Goal: Learn about a topic

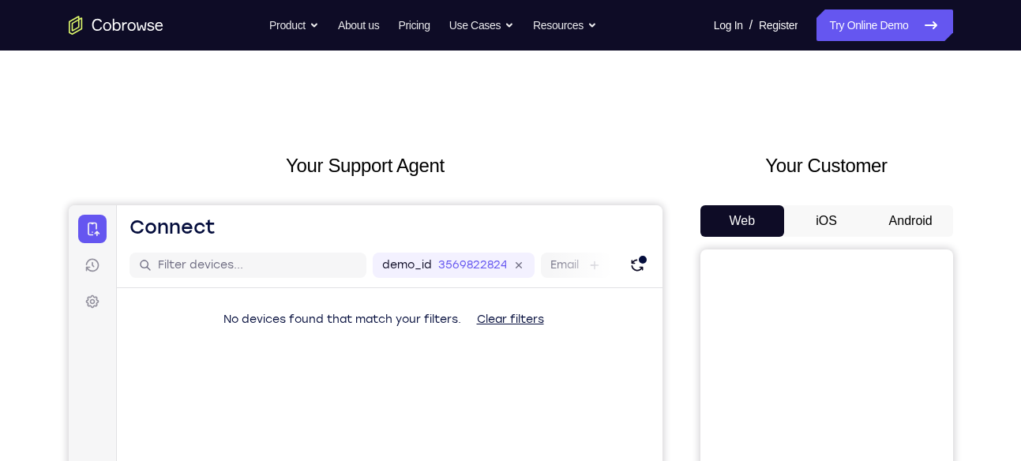
click at [898, 205] on button "Android" at bounding box center [910, 221] width 84 height 32
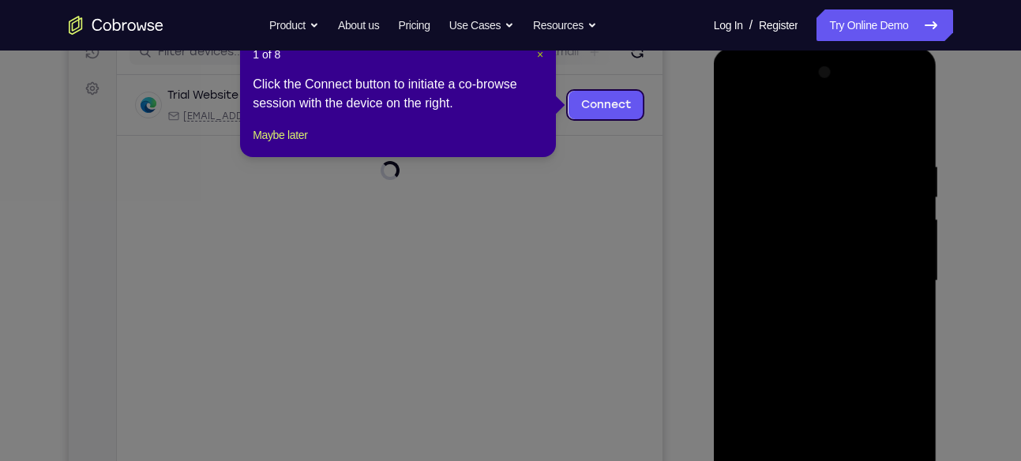
click at [538, 54] on span "×" at bounding box center [540, 54] width 6 height 13
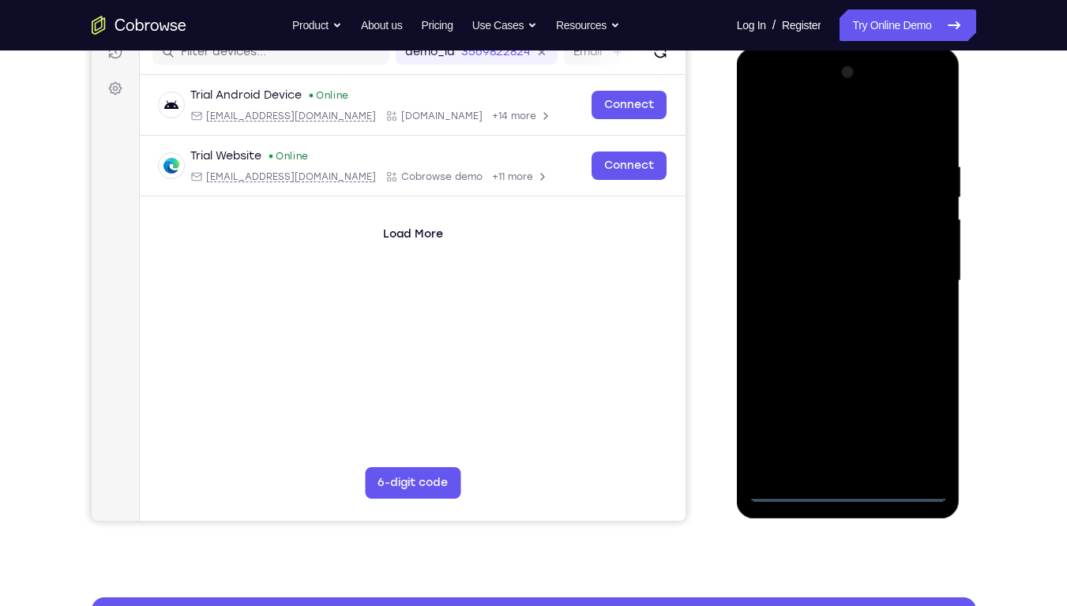
click at [857, 460] on div at bounding box center [847, 281] width 199 height 442
click at [925, 420] on div at bounding box center [847, 281] width 199 height 442
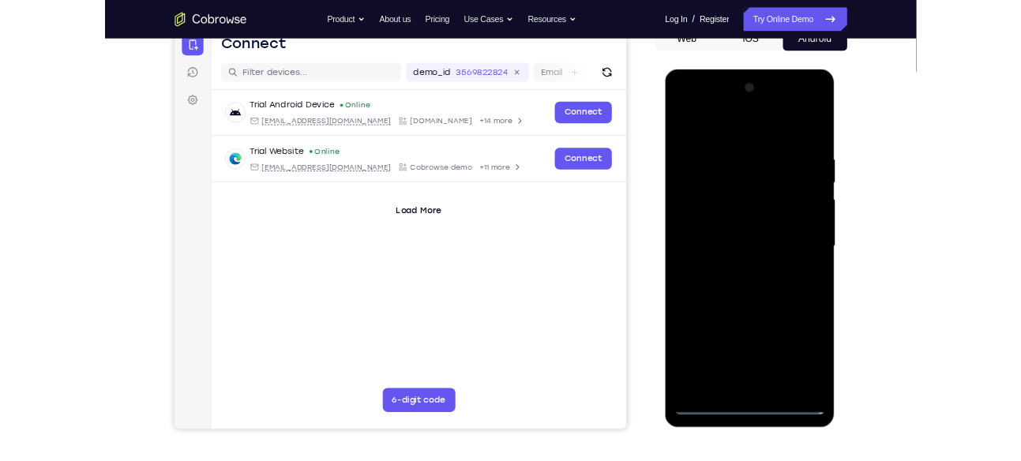
scroll to position [180, 0]
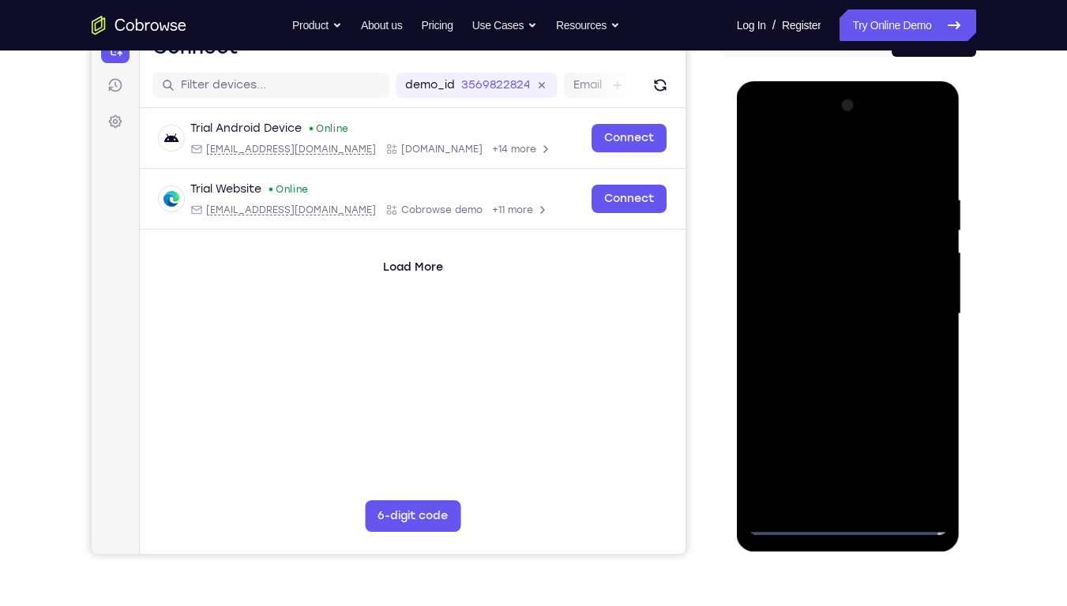
click at [854, 159] on div at bounding box center [847, 314] width 199 height 442
click at [837, 166] on div at bounding box center [847, 314] width 199 height 442
click at [924, 305] on div at bounding box center [847, 314] width 199 height 442
click at [827, 343] on div at bounding box center [847, 314] width 199 height 442
click at [843, 294] on div at bounding box center [847, 314] width 199 height 442
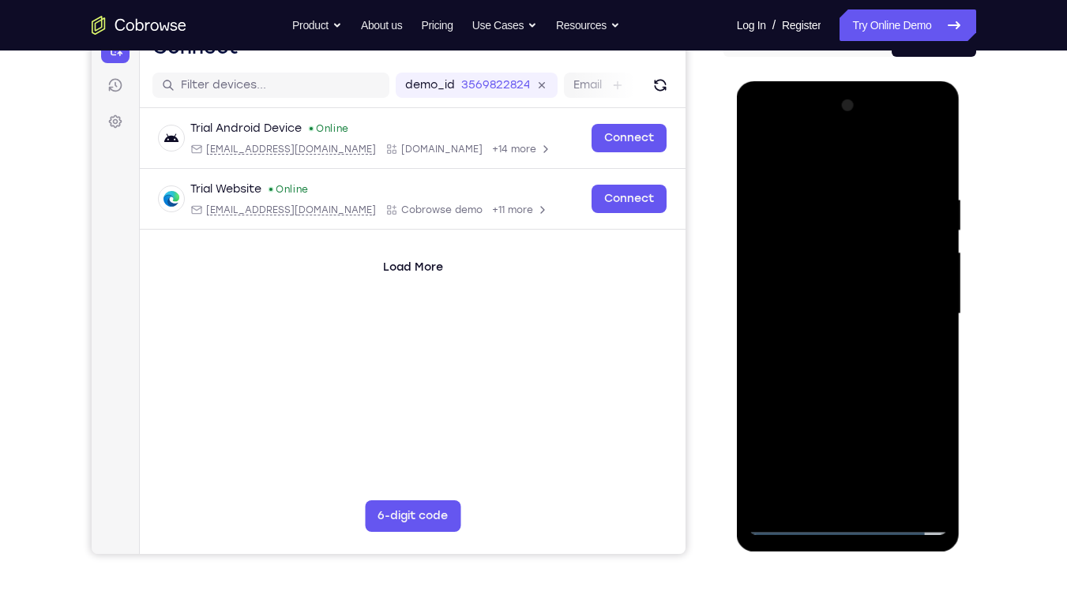
click at [831, 288] on div at bounding box center [847, 314] width 199 height 442
click at [923, 279] on div at bounding box center [847, 314] width 199 height 442
click at [872, 312] on div at bounding box center [847, 314] width 199 height 442
click at [865, 365] on div at bounding box center [847, 314] width 199 height 442
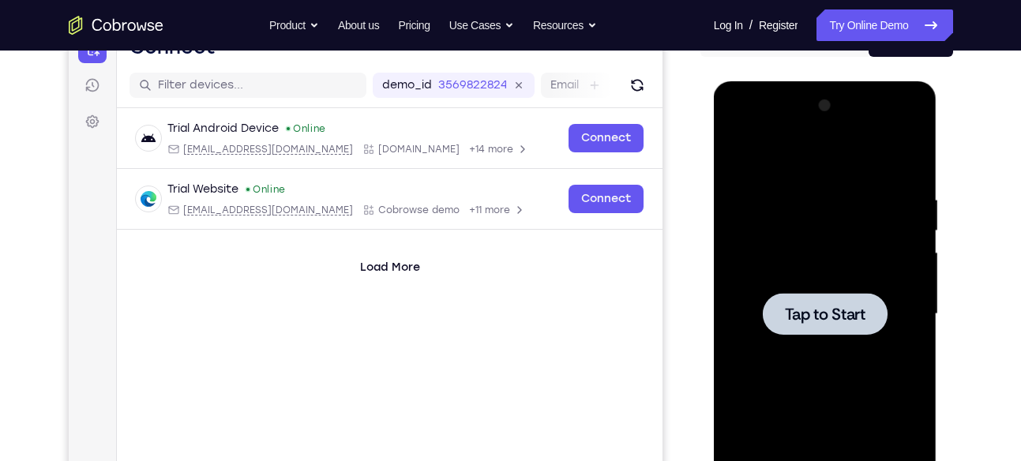
click at [833, 311] on span "Tap to Start" at bounding box center [825, 314] width 81 height 16
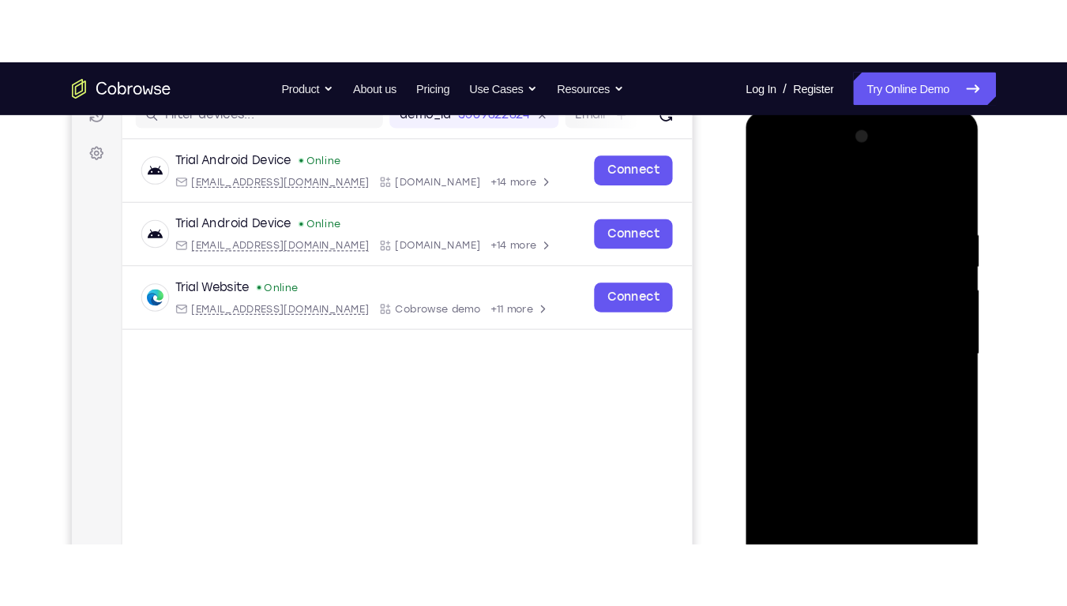
scroll to position [294, 0]
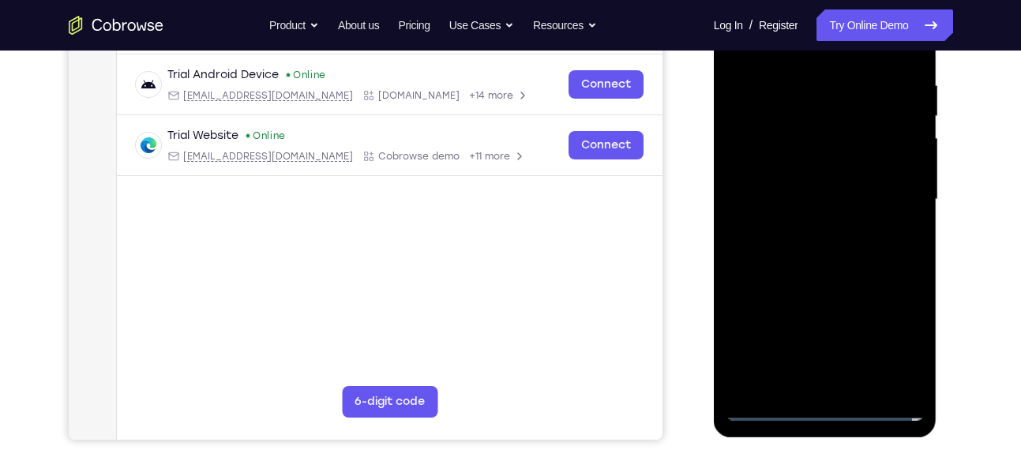
click at [825, 412] on div at bounding box center [825, 200] width 199 height 442
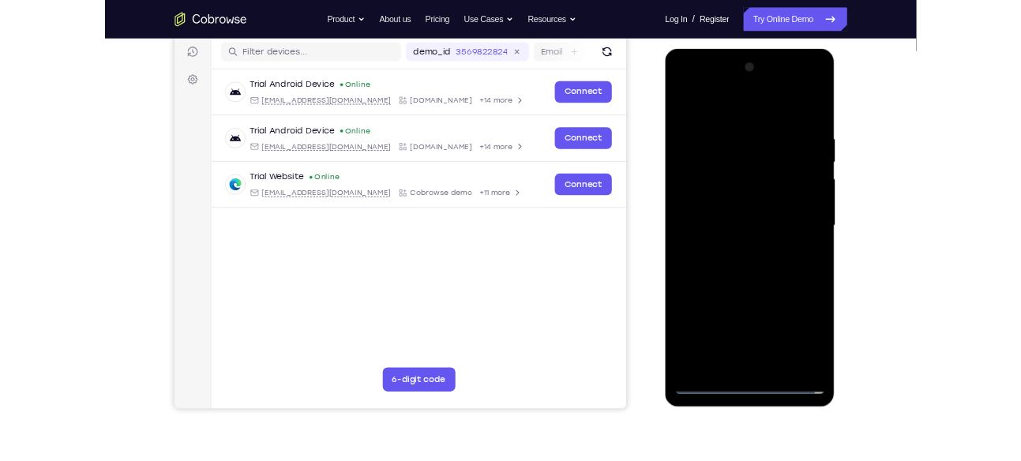
scroll to position [190, 0]
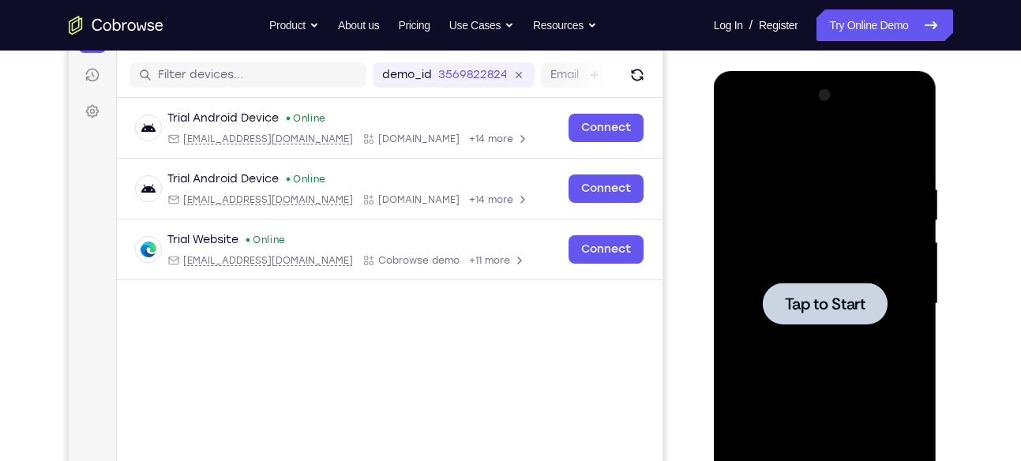
click at [820, 367] on div at bounding box center [825, 304] width 199 height 442
click at [782, 311] on div at bounding box center [825, 304] width 125 height 42
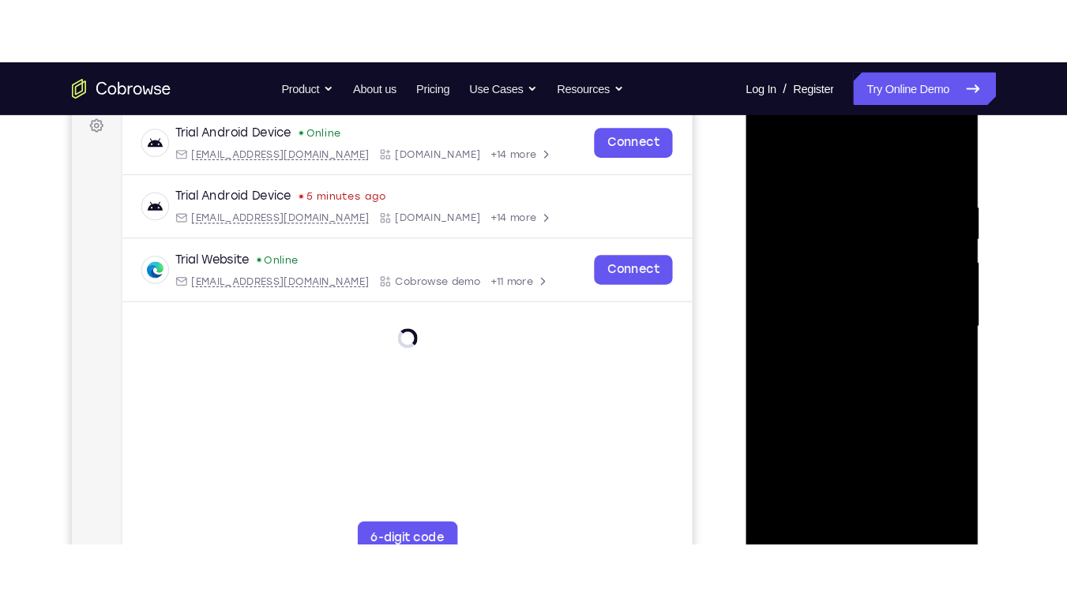
scroll to position [244, 0]
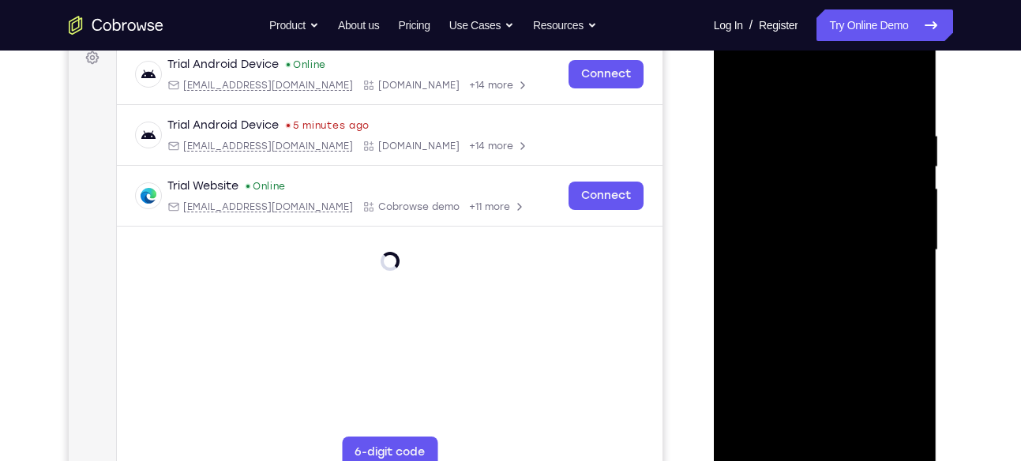
click at [831, 449] on div at bounding box center [825, 250] width 199 height 442
click at [823, 455] on div at bounding box center [825, 250] width 199 height 442
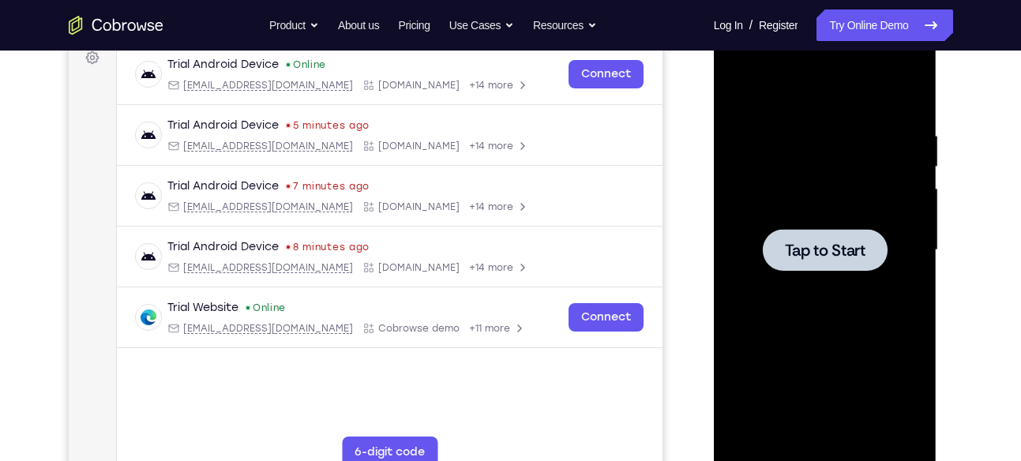
click at [756, 199] on div at bounding box center [825, 250] width 199 height 442
click at [801, 242] on span "Tap to Start" at bounding box center [825, 250] width 81 height 16
click at [805, 249] on span "Tap to Start" at bounding box center [825, 250] width 81 height 16
click at [819, 262] on div at bounding box center [825, 250] width 125 height 42
click at [838, 199] on div at bounding box center [825, 250] width 199 height 442
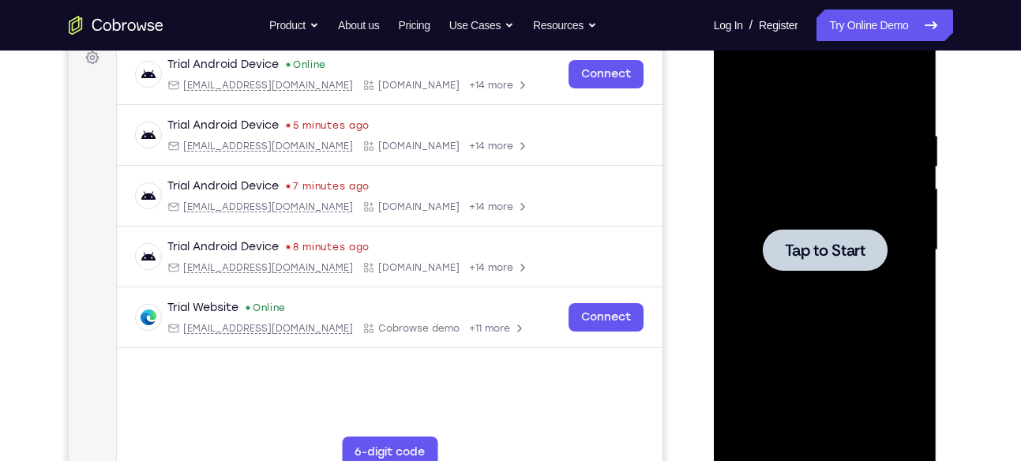
click at [838, 199] on div at bounding box center [825, 250] width 199 height 442
click at [861, 242] on span "Tap to Start" at bounding box center [825, 250] width 81 height 16
click at [828, 178] on div at bounding box center [825, 250] width 199 height 442
click at [767, 309] on div at bounding box center [825, 250] width 199 height 442
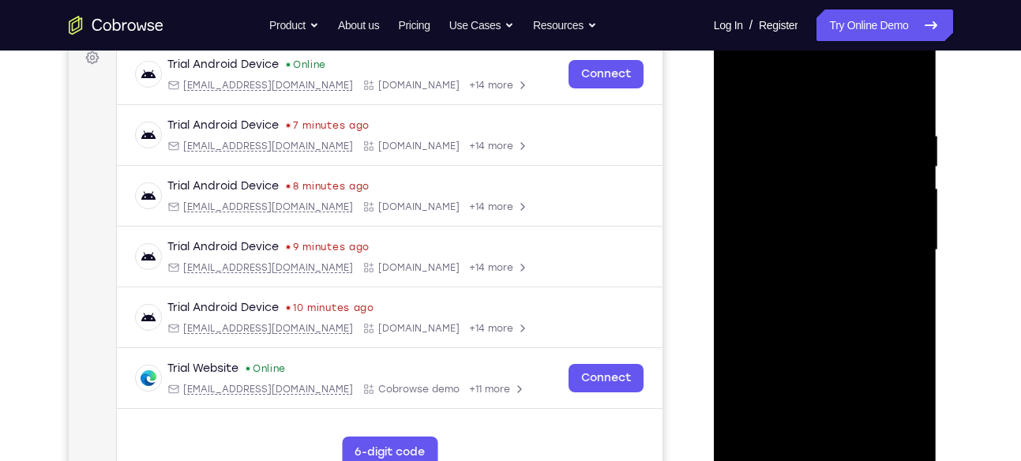
click at [832, 453] on div at bounding box center [825, 250] width 199 height 442
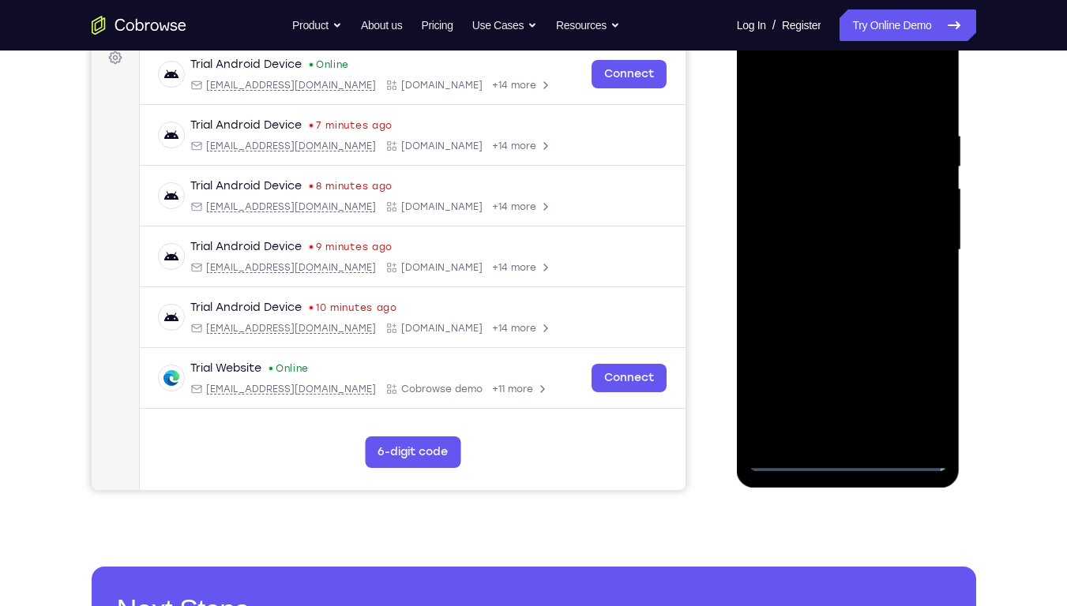
click at [850, 452] on div at bounding box center [847, 250] width 199 height 442
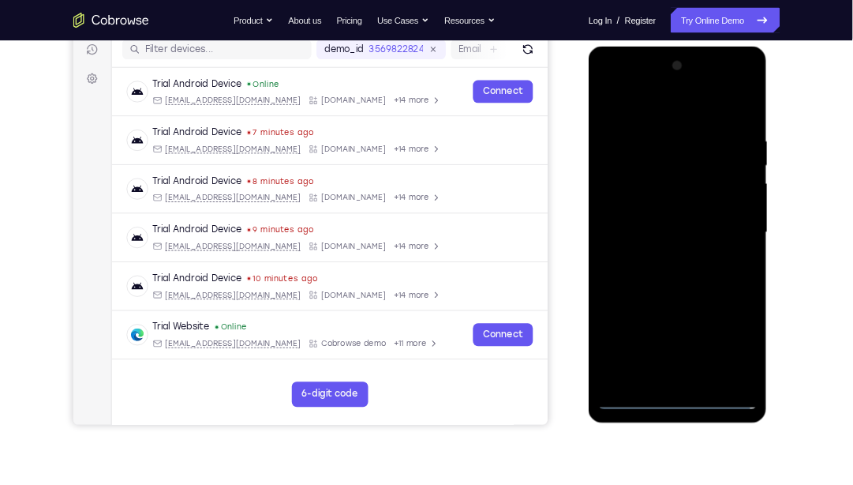
scroll to position [189, 0]
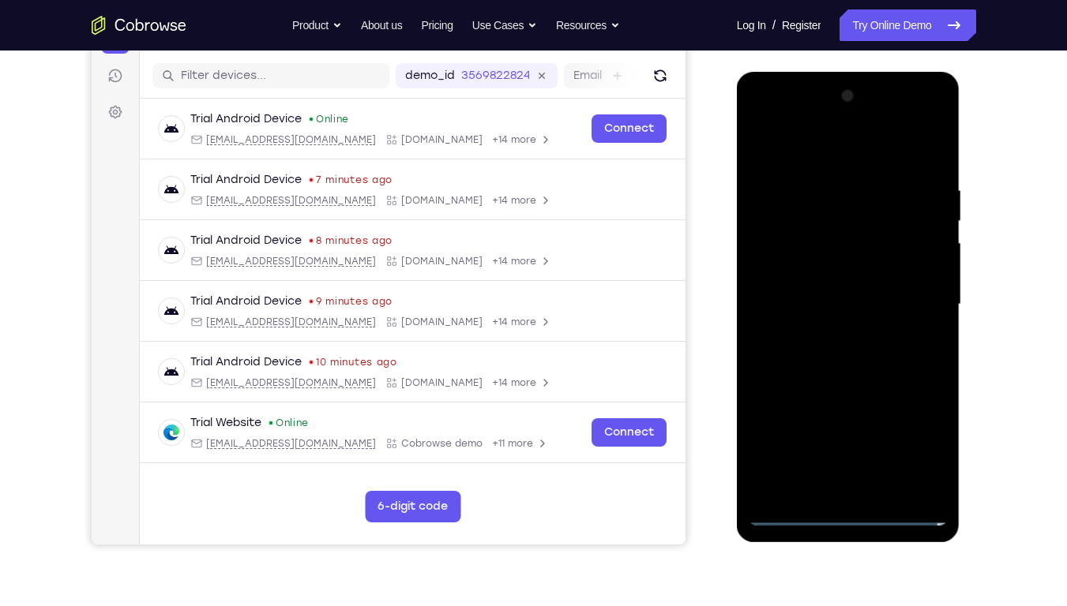
click at [846, 460] on div at bounding box center [847, 305] width 199 height 442
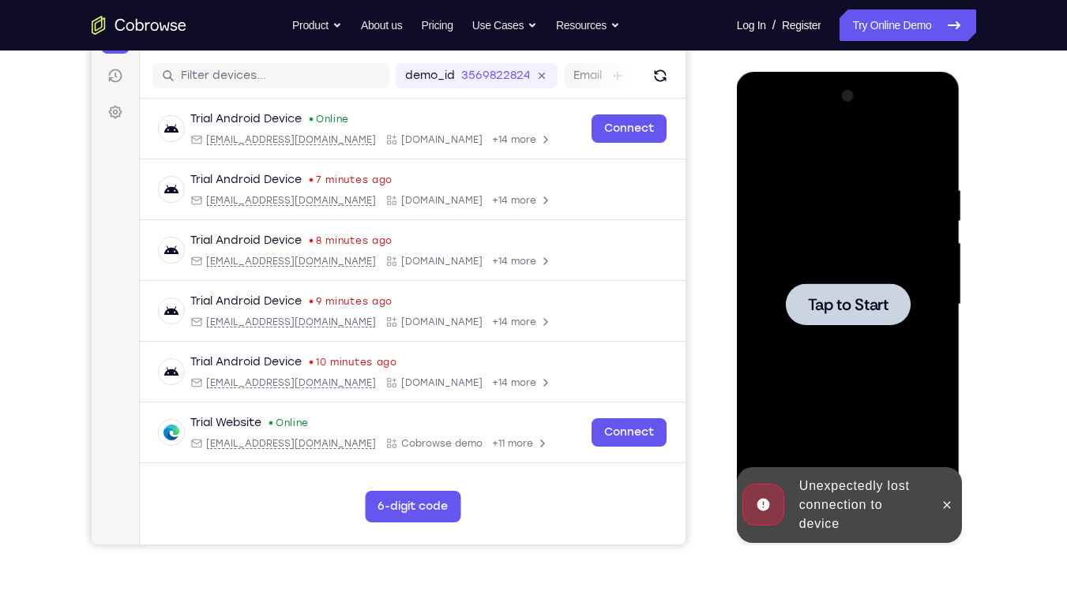
click at [861, 309] on span "Tap to Start" at bounding box center [848, 305] width 81 height 16
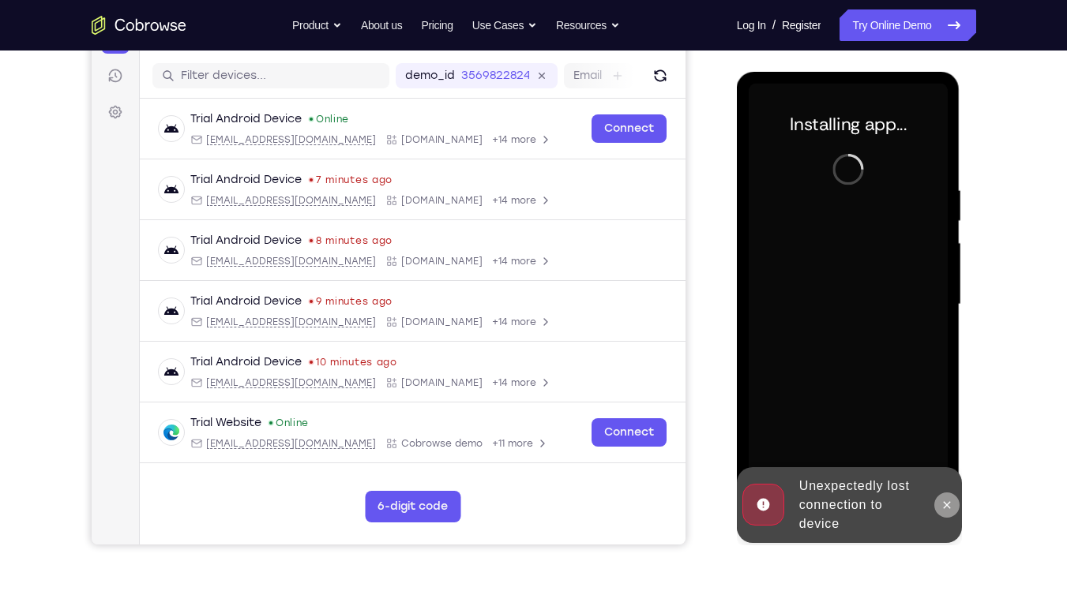
click at [947, 460] on icon at bounding box center [946, 505] width 13 height 13
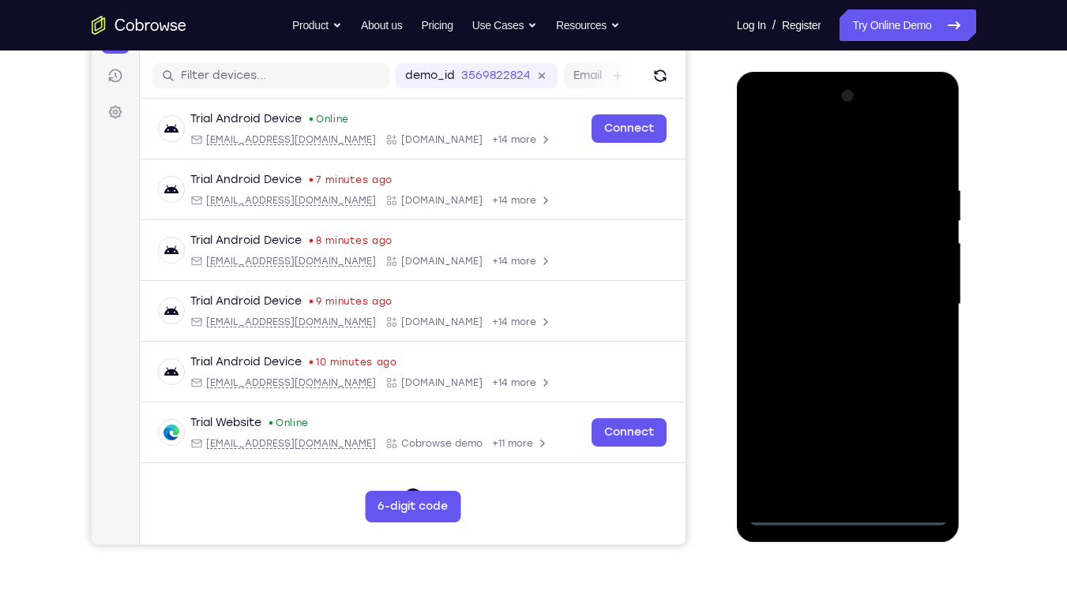
click at [842, 460] on div at bounding box center [847, 305] width 199 height 442
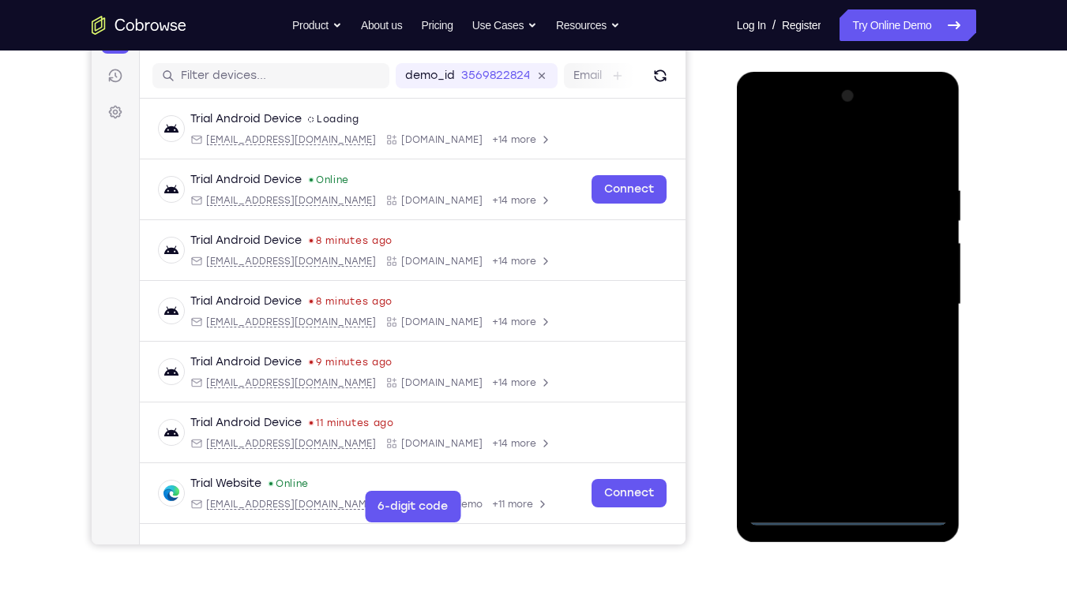
click at [925, 454] on div at bounding box center [847, 305] width 199 height 442
click at [868, 143] on div at bounding box center [847, 305] width 199 height 442
click at [911, 291] on div at bounding box center [847, 305] width 199 height 442
click at [829, 337] on div at bounding box center [847, 305] width 199 height 442
click at [816, 286] on div at bounding box center [847, 305] width 199 height 442
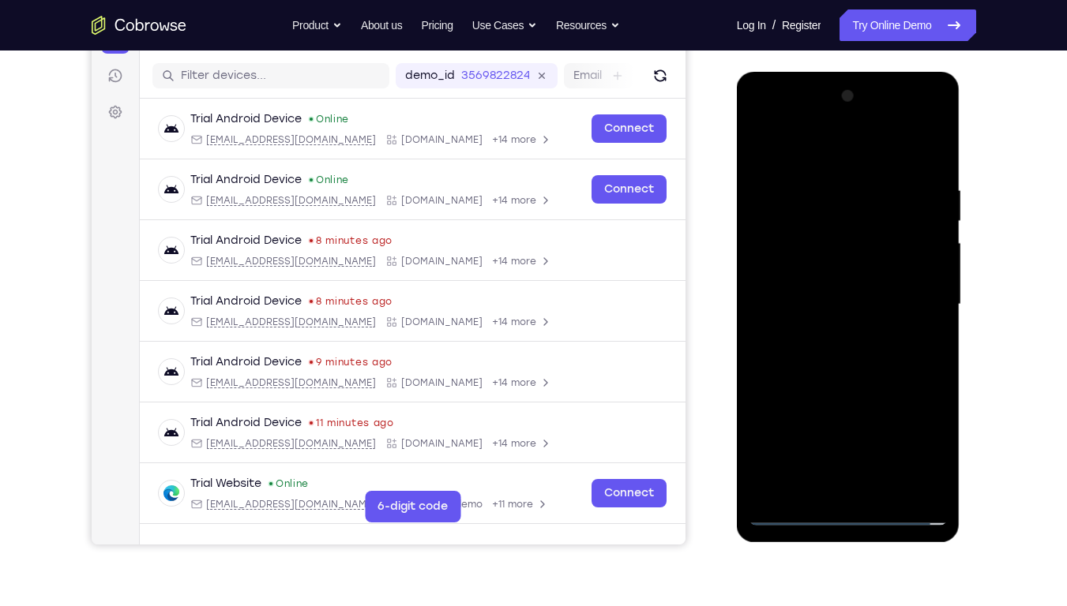
click at [810, 279] on div at bounding box center [847, 305] width 199 height 442
click at [929, 270] on div at bounding box center [847, 305] width 199 height 442
click at [777, 280] on div at bounding box center [847, 305] width 199 height 442
click at [848, 277] on div at bounding box center [847, 305] width 199 height 442
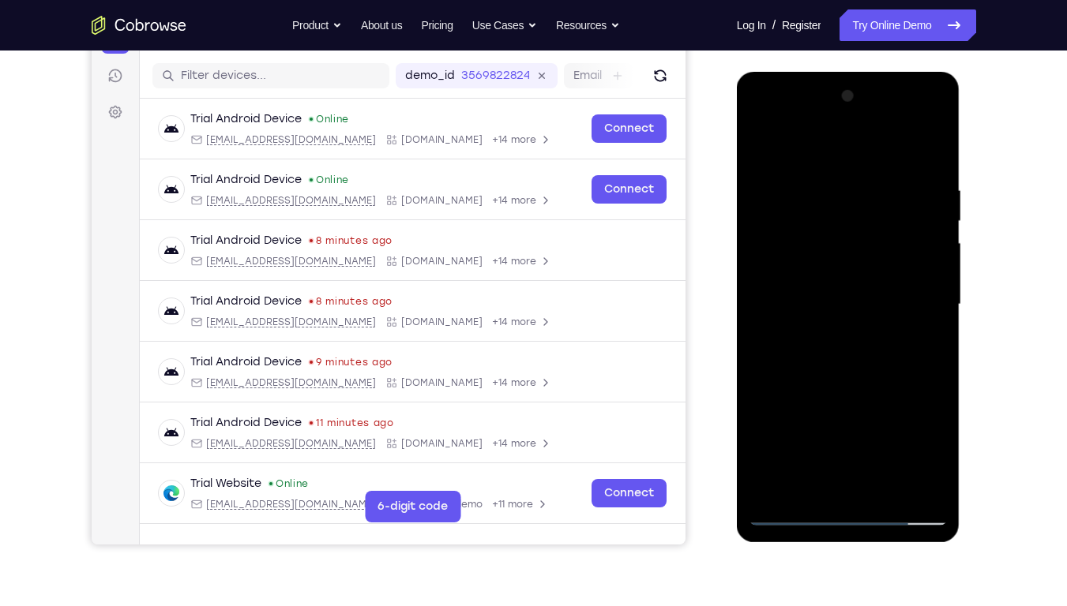
click at [848, 277] on div at bounding box center [847, 305] width 199 height 442
click at [848, 305] on div at bounding box center [847, 305] width 199 height 442
click at [807, 346] on div at bounding box center [847, 305] width 199 height 442
click at [778, 332] on div at bounding box center [847, 305] width 199 height 442
click at [821, 302] on div at bounding box center [847, 305] width 199 height 442
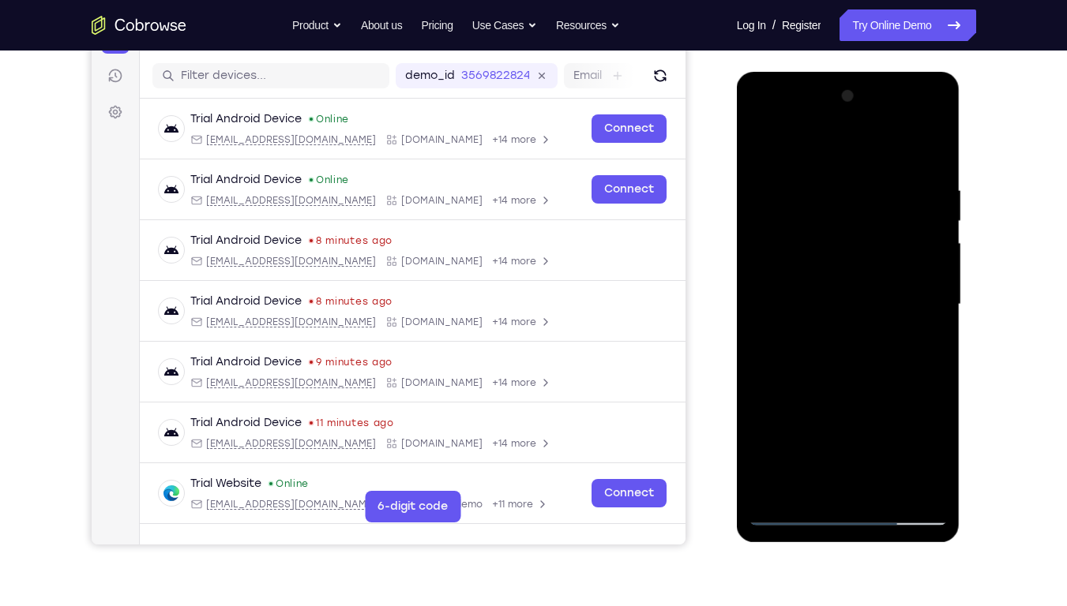
click at [838, 354] on div at bounding box center [847, 305] width 199 height 442
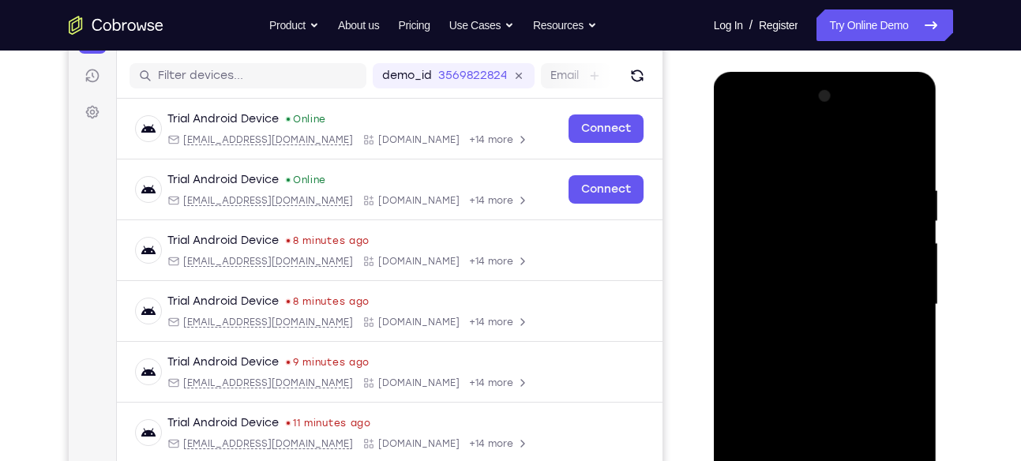
click at [842, 347] on div at bounding box center [825, 305] width 199 height 442
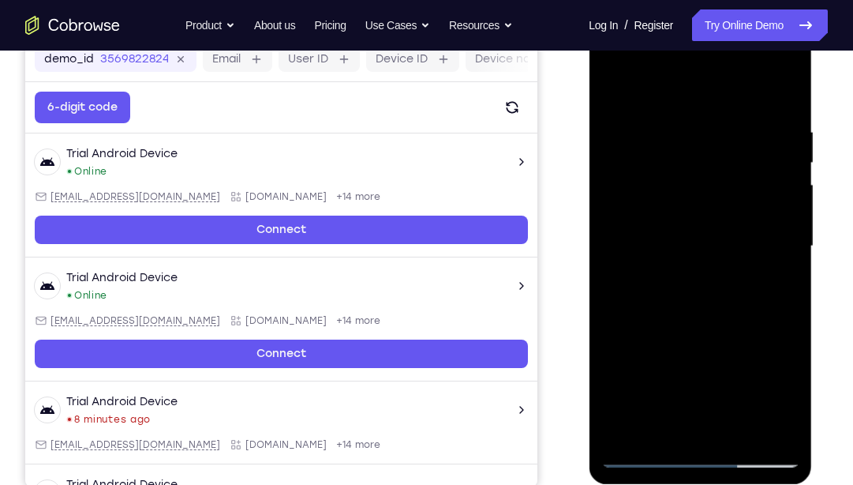
scroll to position [253, 0]
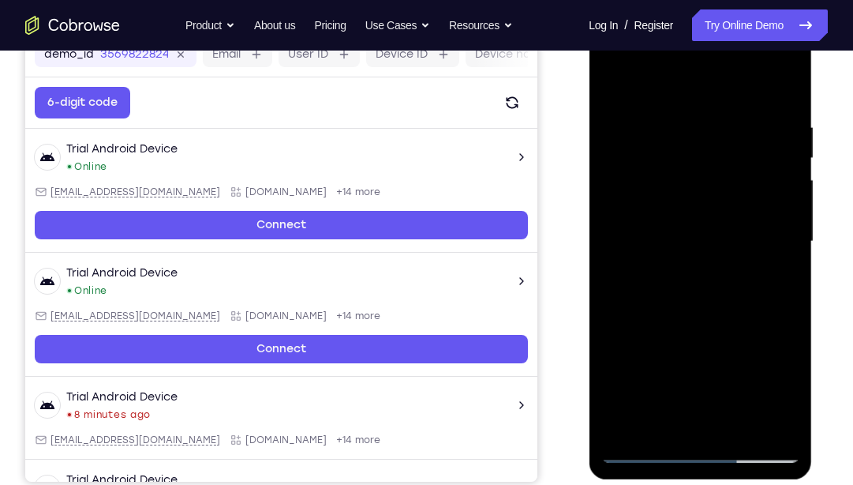
click at [784, 104] on div at bounding box center [700, 242] width 199 height 442
click at [785, 424] on div at bounding box center [700, 242] width 199 height 442
drag, startPoint x: 734, startPoint y: 369, endPoint x: 739, endPoint y: 388, distance: 19.5
click at [739, 388] on div at bounding box center [700, 242] width 199 height 442
click at [673, 135] on div at bounding box center [700, 242] width 199 height 442
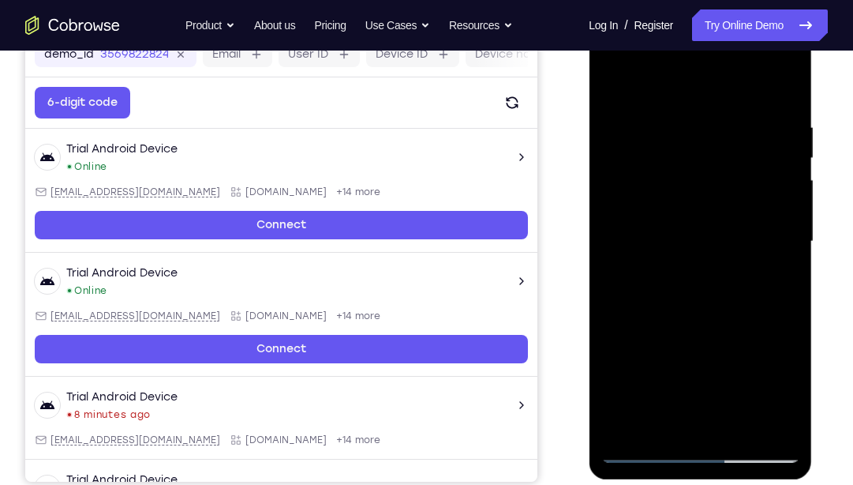
click at [686, 112] on div at bounding box center [700, 242] width 199 height 442
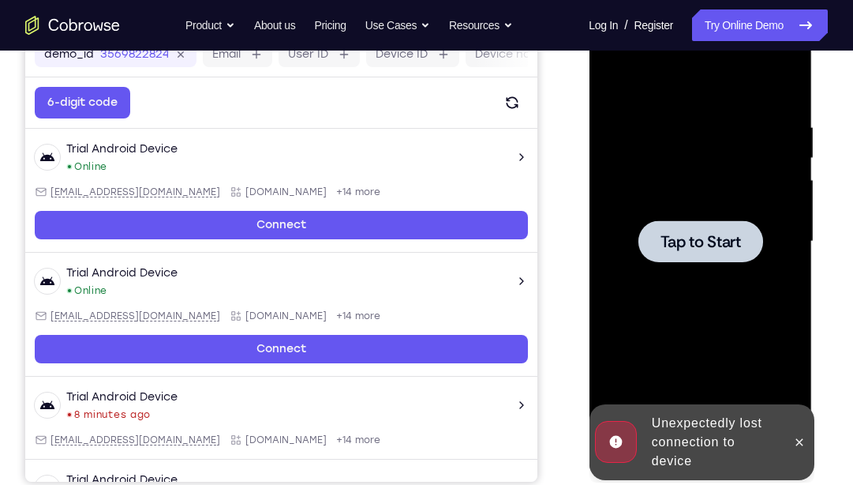
click at [700, 214] on div at bounding box center [700, 242] width 199 height 442
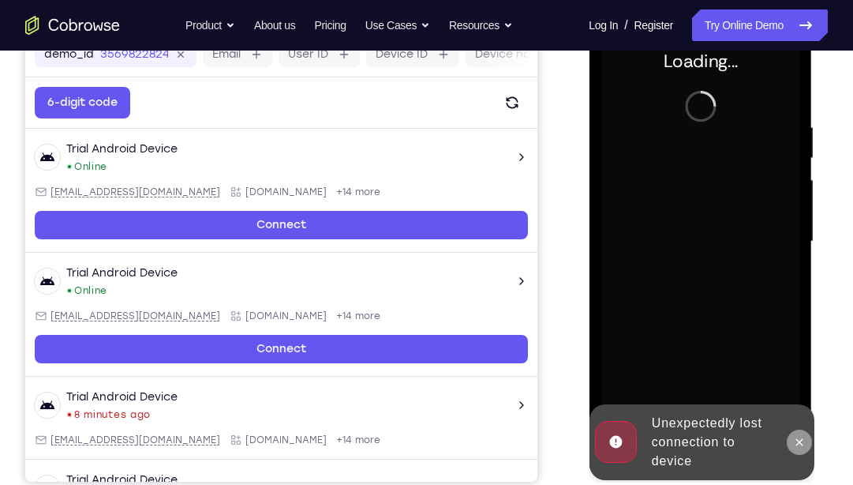
click at [791, 444] on button at bounding box center [798, 441] width 25 height 25
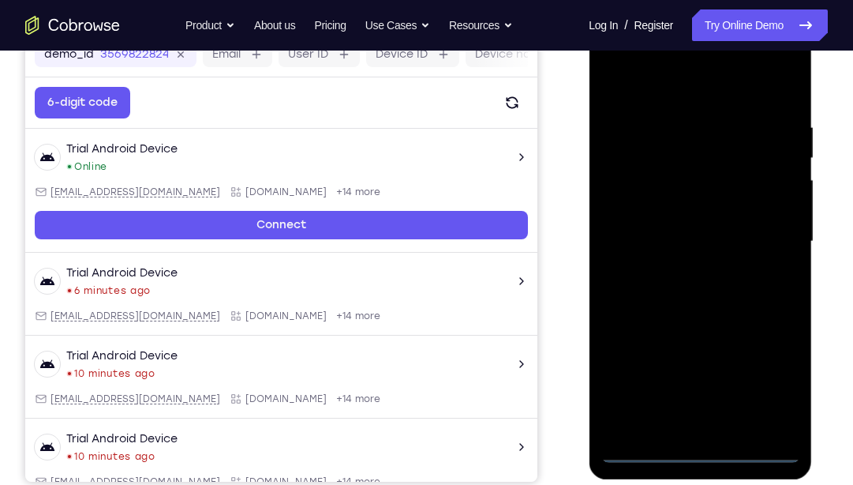
click at [699, 452] on div at bounding box center [700, 242] width 199 height 442
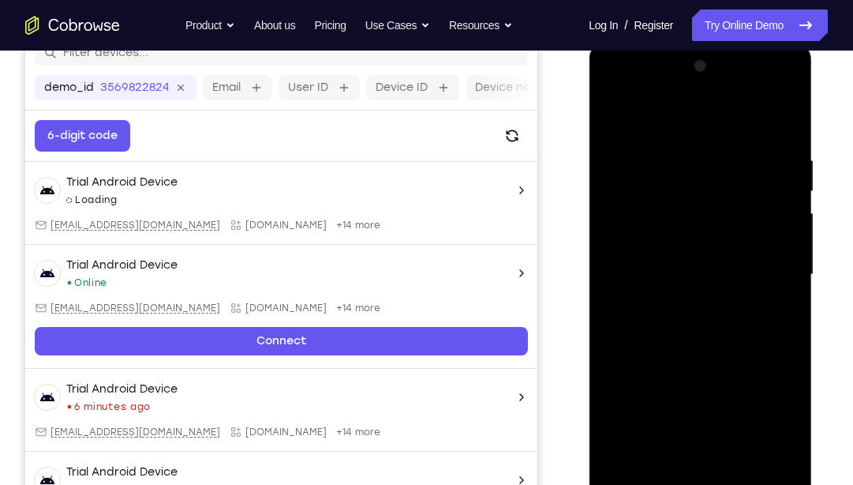
scroll to position [222, 0]
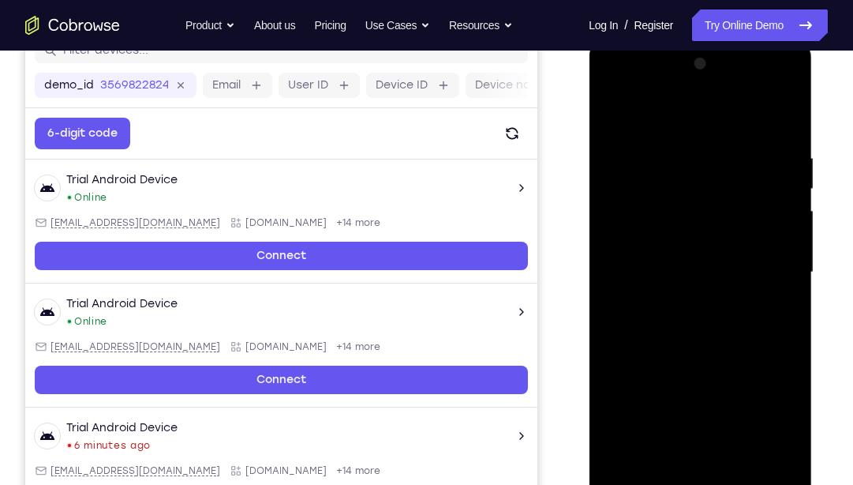
click at [758, 424] on div at bounding box center [700, 272] width 199 height 442
click at [773, 417] on div at bounding box center [700, 272] width 199 height 442
click at [698, 124] on div at bounding box center [700, 272] width 199 height 442
click at [764, 260] on div at bounding box center [700, 272] width 199 height 442
click at [703, 460] on div at bounding box center [700, 272] width 199 height 442
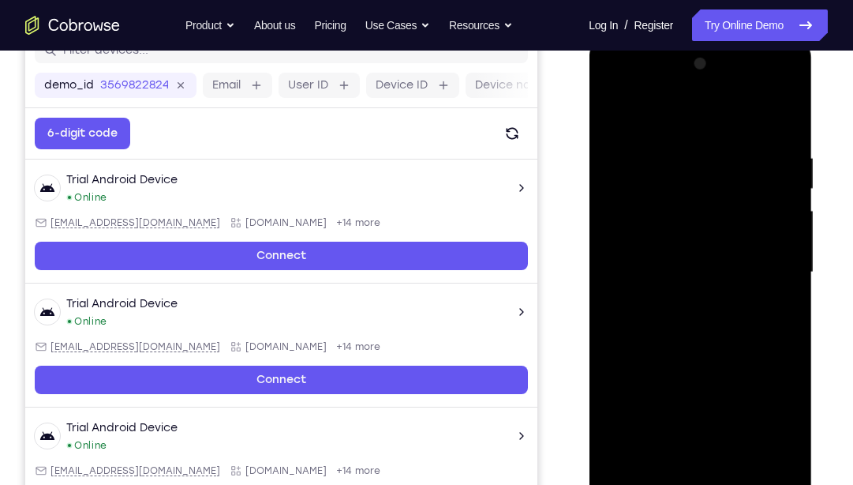
click at [710, 460] on div at bounding box center [700, 272] width 199 height 442
click at [769, 413] on div at bounding box center [700, 272] width 199 height 442
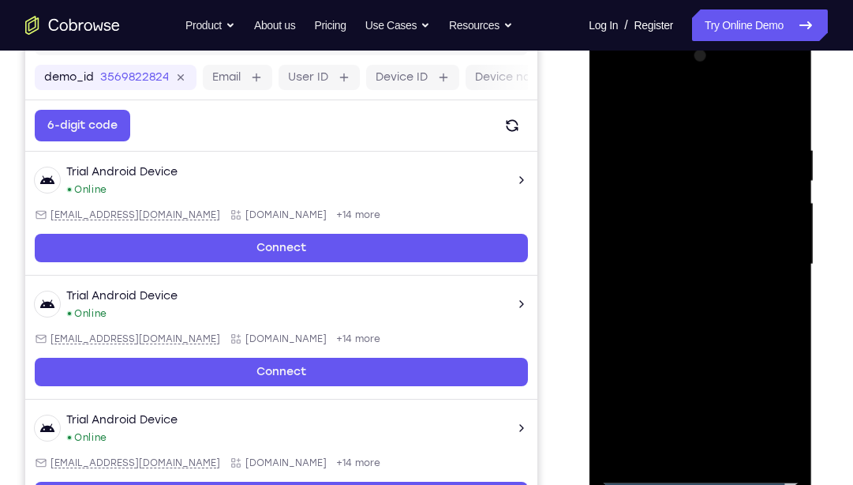
scroll to position [231, 0]
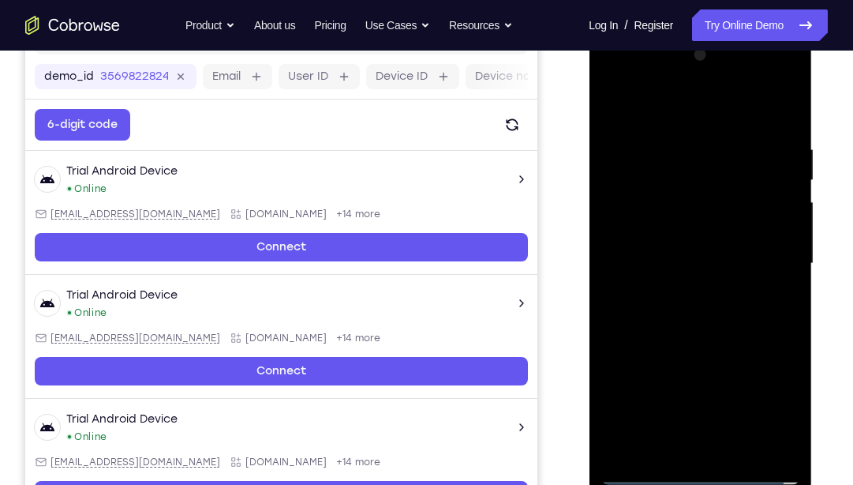
click at [713, 107] on div at bounding box center [700, 264] width 199 height 442
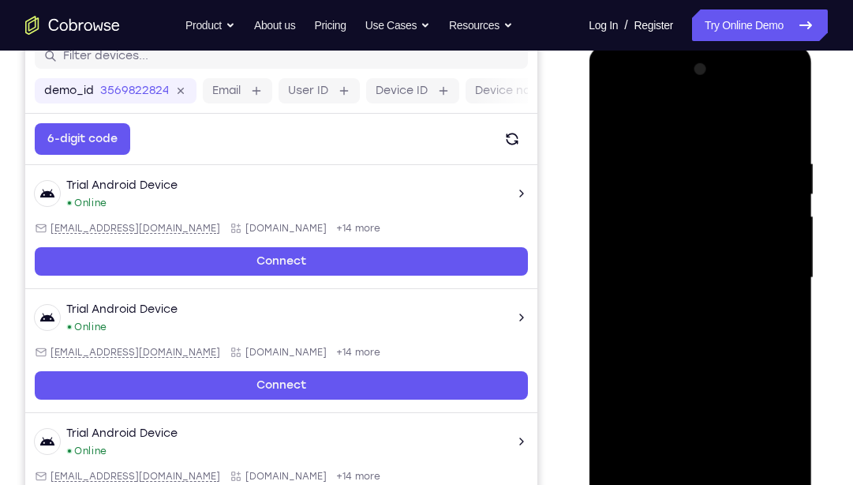
scroll to position [209, 0]
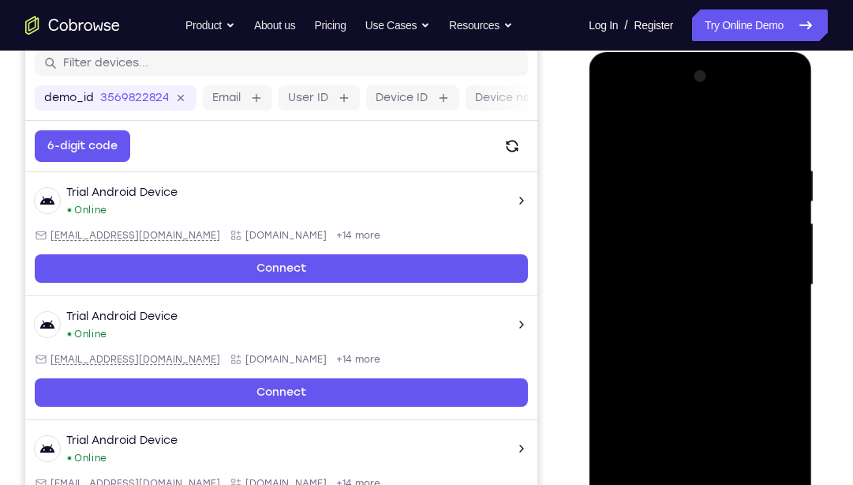
click at [782, 265] on div at bounding box center [700, 285] width 199 height 442
click at [682, 313] on div at bounding box center [700, 285] width 199 height 442
click at [715, 255] on div at bounding box center [700, 285] width 199 height 442
click at [687, 252] on div at bounding box center [700, 285] width 199 height 442
click at [776, 255] on div at bounding box center [700, 285] width 199 height 442
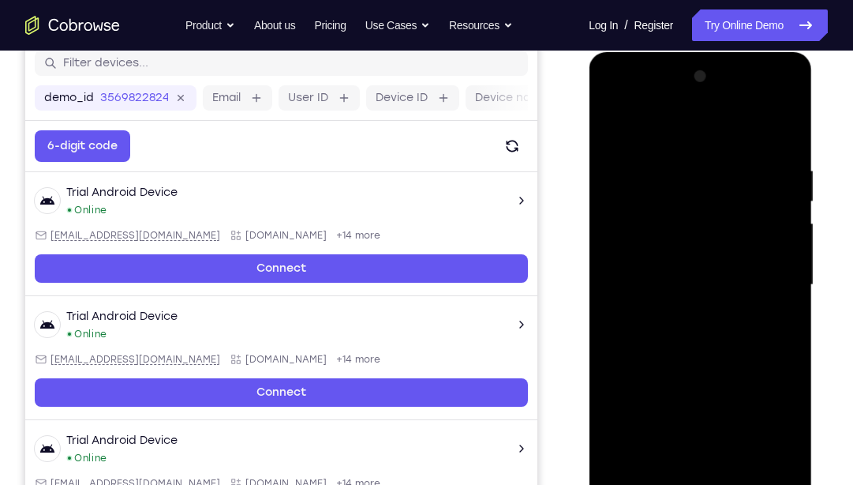
click at [674, 260] on div at bounding box center [700, 285] width 199 height 442
click at [673, 285] on div at bounding box center [700, 285] width 199 height 442
click at [684, 328] on div at bounding box center [700, 285] width 199 height 442
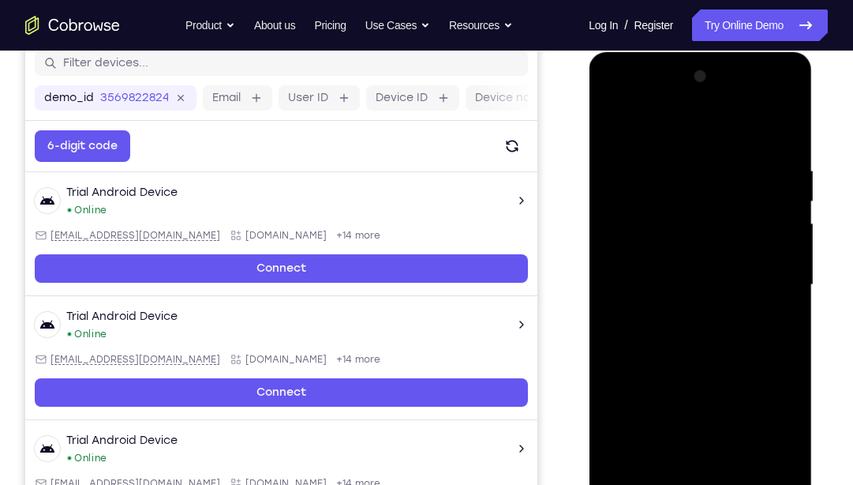
click at [684, 328] on div at bounding box center [700, 285] width 199 height 442
click at [794, 144] on div at bounding box center [700, 285] width 199 height 442
drag, startPoint x: 786, startPoint y: 152, endPoint x: 664, endPoint y: 178, distance: 124.5
click at [664, 178] on div at bounding box center [700, 285] width 199 height 442
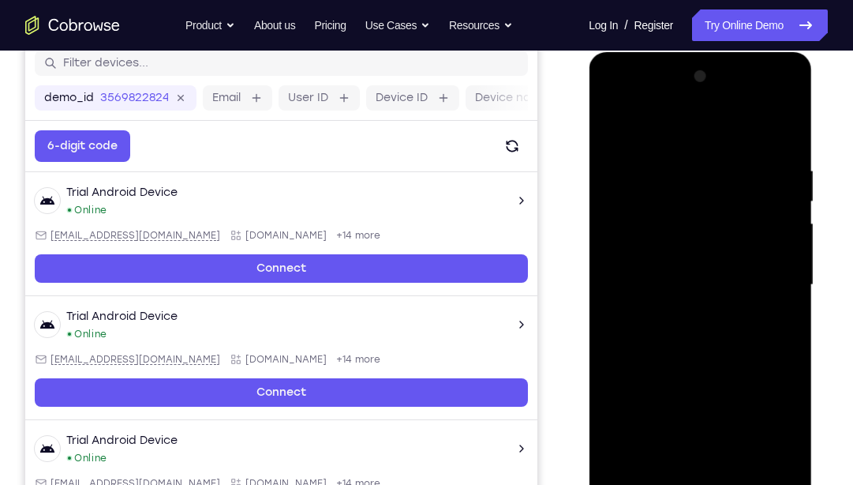
drag, startPoint x: 753, startPoint y: 160, endPoint x: 591, endPoint y: 191, distance: 164.7
click at [591, 191] on div at bounding box center [700, 287] width 223 height 471
click at [784, 460] on div at bounding box center [700, 285] width 199 height 442
click at [665, 460] on div at bounding box center [700, 285] width 199 height 442
click at [684, 127] on div at bounding box center [700, 285] width 199 height 442
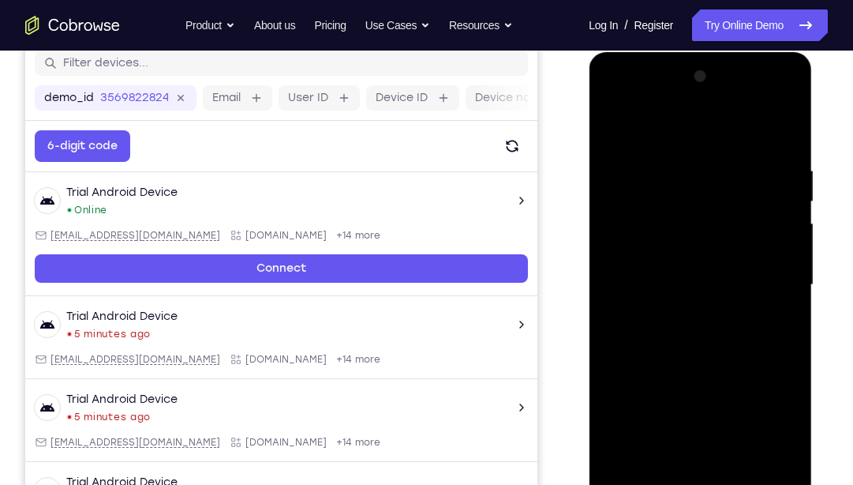
click at [777, 122] on div at bounding box center [700, 285] width 199 height 442
click at [778, 460] on div at bounding box center [700, 285] width 199 height 442
click at [650, 270] on div at bounding box center [700, 285] width 199 height 442
click at [791, 261] on div at bounding box center [700, 285] width 199 height 442
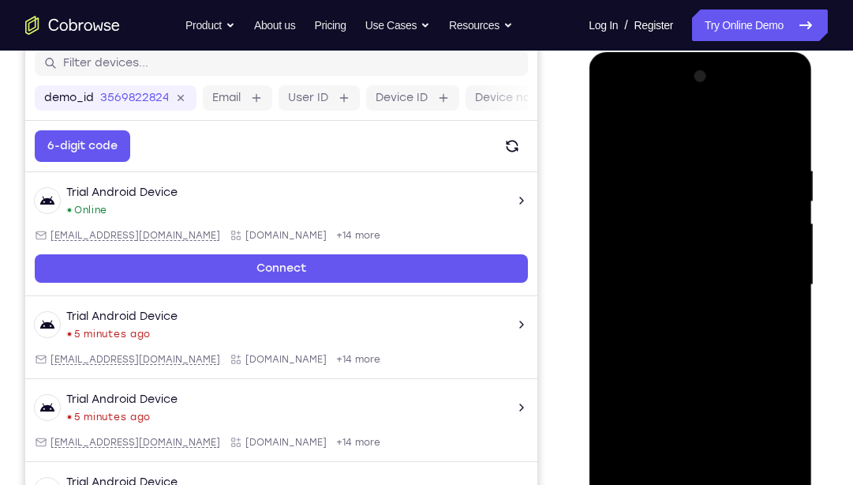
click at [791, 261] on div at bounding box center [700, 285] width 199 height 442
click at [613, 252] on div at bounding box center [700, 285] width 199 height 442
click at [781, 268] on div at bounding box center [700, 285] width 199 height 442
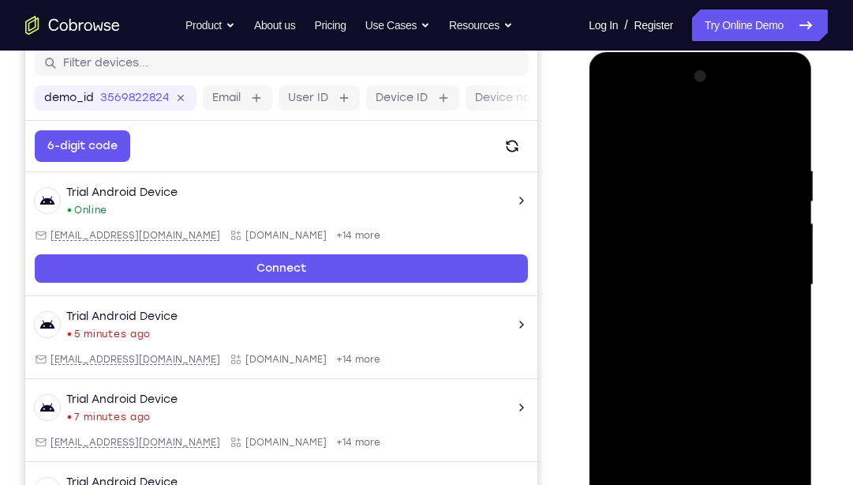
click at [781, 268] on div at bounding box center [700, 285] width 199 height 442
click at [609, 264] on div at bounding box center [700, 285] width 199 height 442
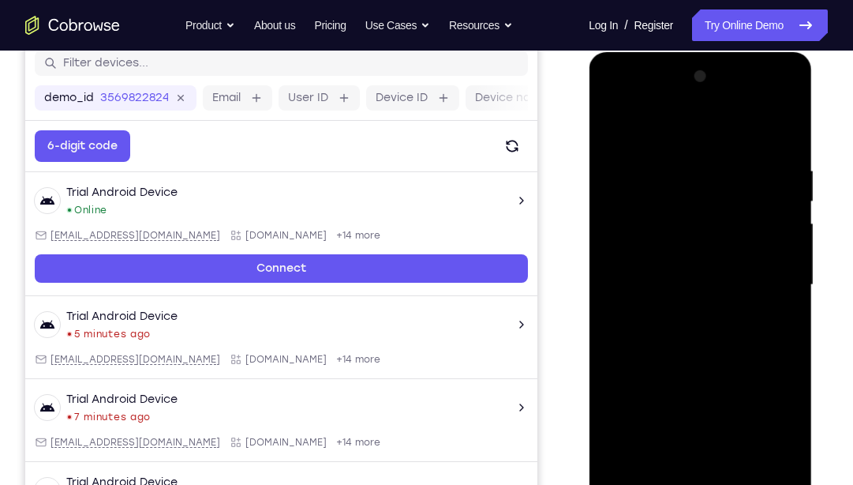
click at [609, 264] on div at bounding box center [700, 285] width 199 height 442
click at [606, 261] on div at bounding box center [700, 285] width 199 height 442
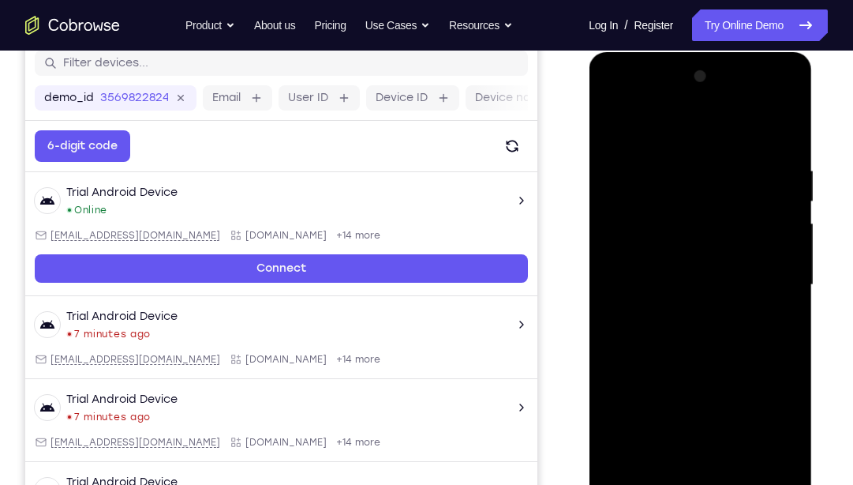
click at [787, 256] on div at bounding box center [700, 285] width 199 height 442
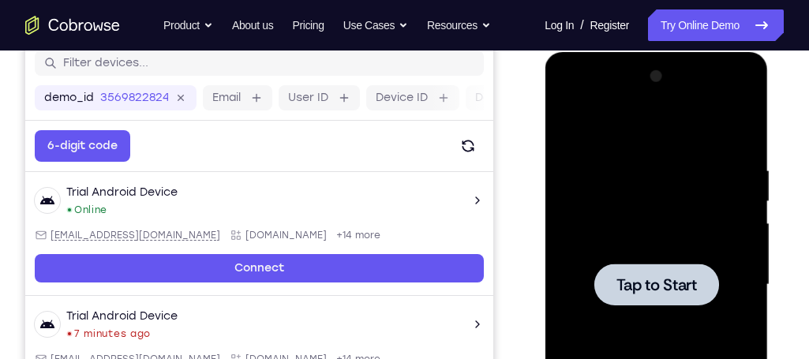
click at [692, 144] on div at bounding box center [656, 285] width 199 height 442
click at [703, 251] on div at bounding box center [656, 285] width 199 height 442
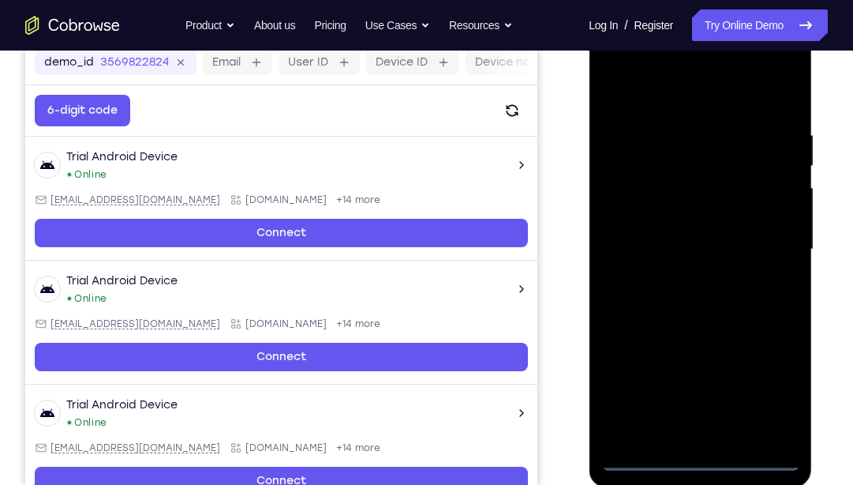
scroll to position [253, 0]
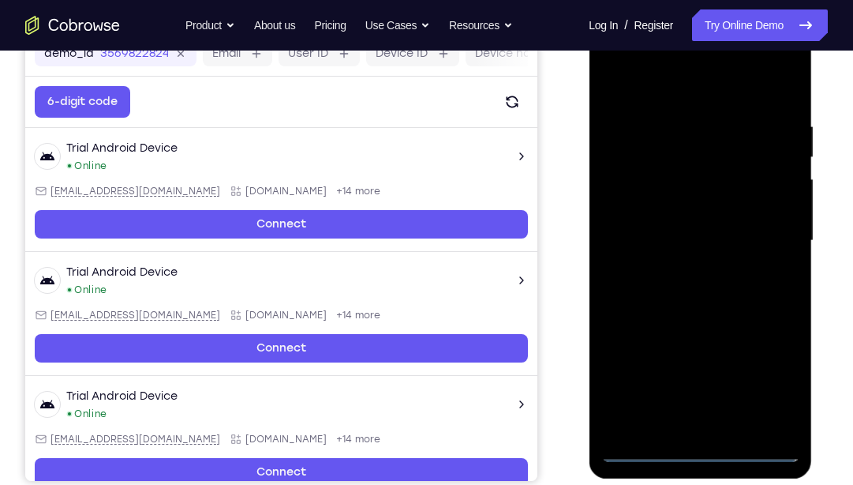
click at [685, 449] on div at bounding box center [700, 241] width 199 height 442
click at [785, 375] on div at bounding box center [700, 241] width 199 height 442
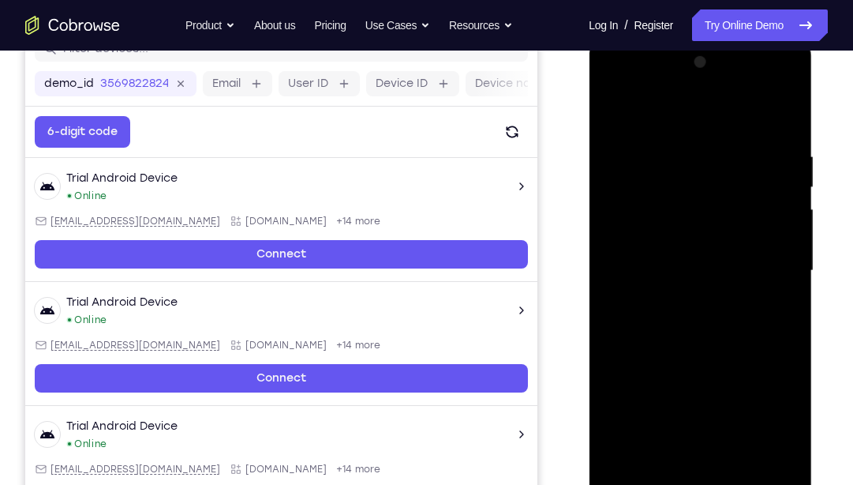
scroll to position [226, 0]
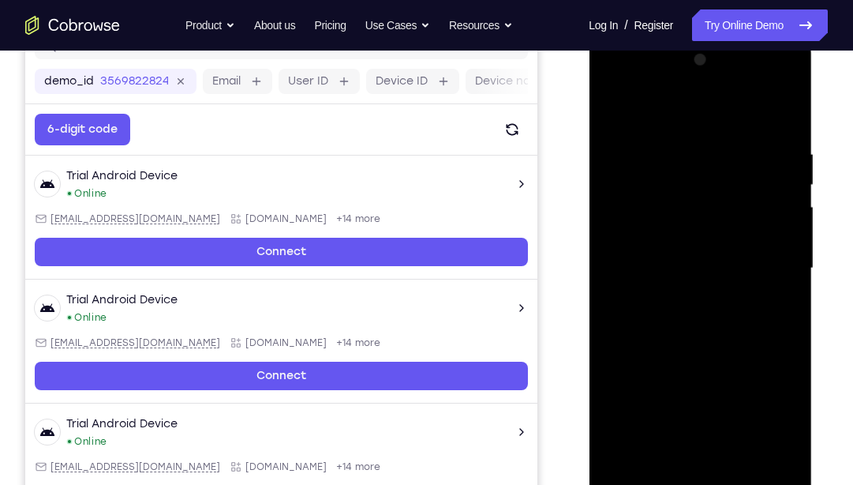
click at [681, 105] on div at bounding box center [700, 268] width 199 height 442
click at [775, 258] on div at bounding box center [700, 268] width 199 height 442
click at [684, 300] on div at bounding box center [700, 268] width 199 height 442
click at [674, 249] on div at bounding box center [700, 268] width 199 height 442
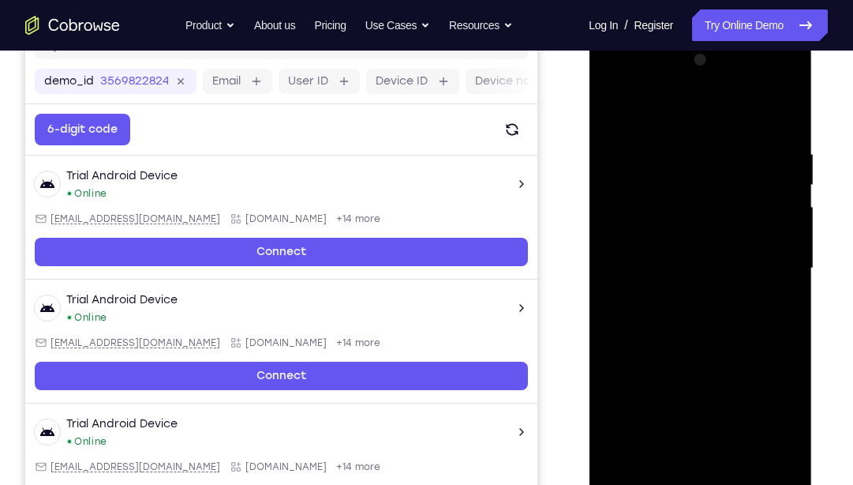
click at [669, 243] on div at bounding box center [700, 268] width 199 height 442
click at [678, 262] on div at bounding box center [700, 268] width 199 height 442
click at [709, 311] on div at bounding box center [700, 268] width 199 height 442
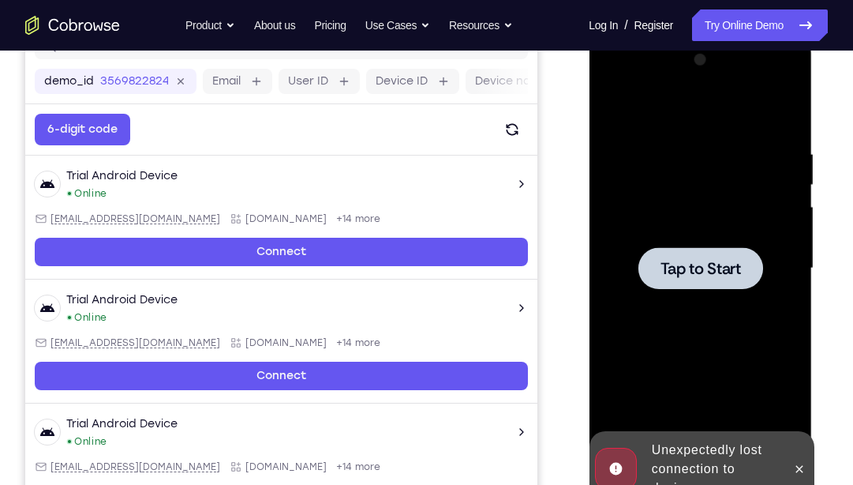
click at [724, 272] on span "Tap to Start" at bounding box center [700, 269] width 81 height 16
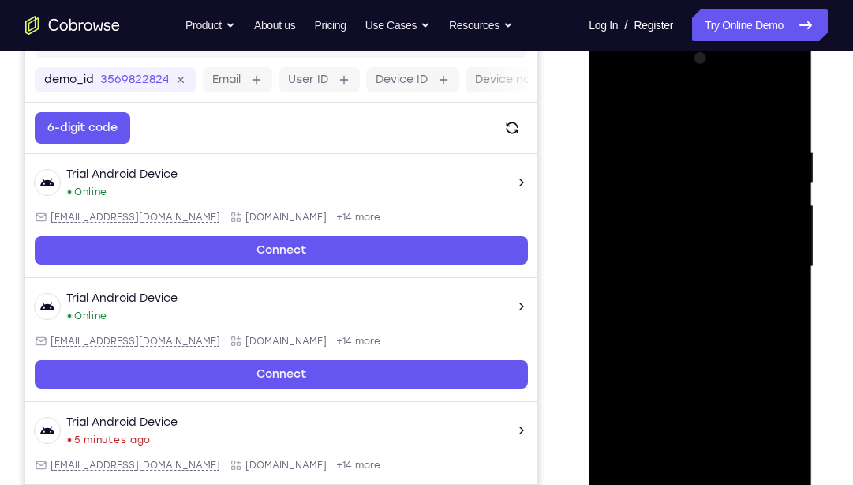
scroll to position [233, 0]
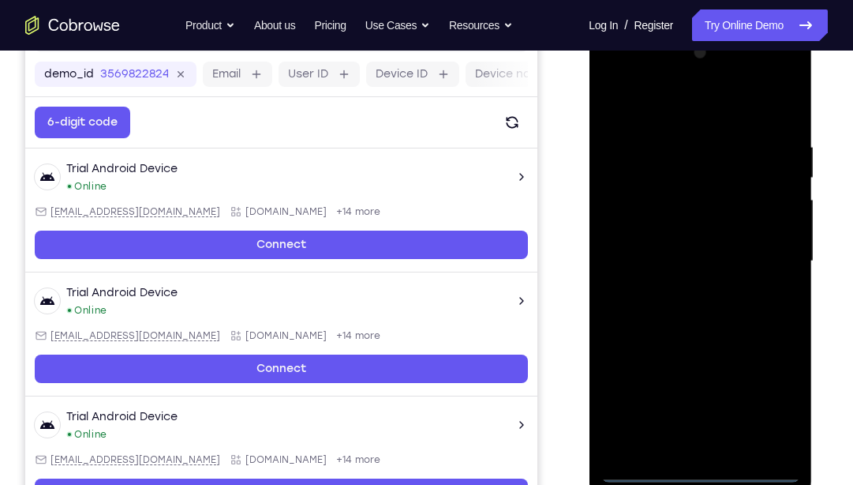
click at [708, 460] on div at bounding box center [700, 261] width 199 height 442
drag, startPoint x: 118, startPoint y: 437, endPoint x: 849, endPoint y: 85, distance: 811.4
click at [849, 85] on div "Your Support Agent Your Customer Web iOS Android Next Steps We’d be happy to gi…" at bounding box center [426, 338] width 853 height 1041
click at [767, 389] on div at bounding box center [700, 261] width 199 height 442
click at [687, 108] on div at bounding box center [700, 261] width 199 height 442
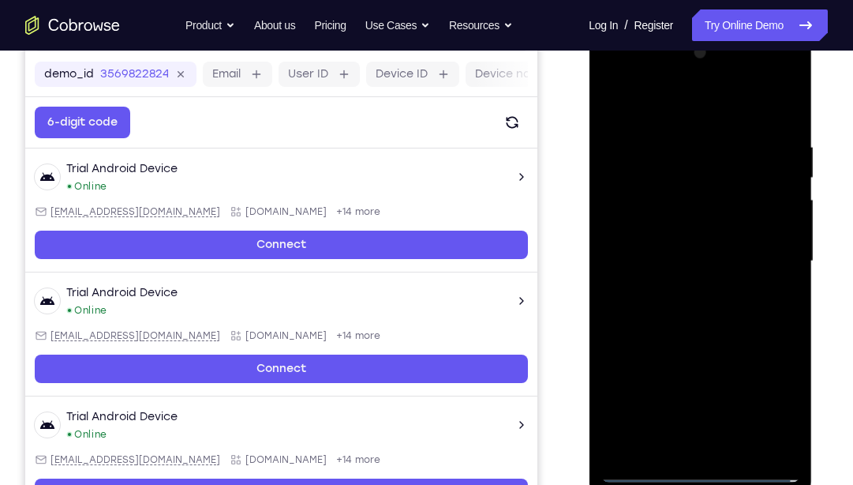
click at [756, 249] on div at bounding box center [700, 261] width 199 height 442
click at [684, 292] on div at bounding box center [700, 261] width 199 height 442
click at [703, 241] on div at bounding box center [700, 261] width 199 height 442
click at [677, 197] on div at bounding box center [700, 261] width 199 height 442
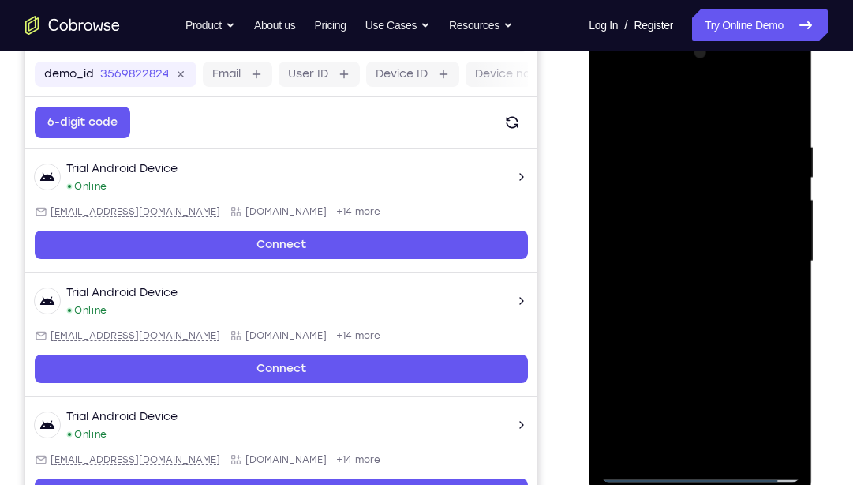
click at [682, 219] on div at bounding box center [700, 261] width 199 height 442
click at [691, 253] on div at bounding box center [700, 261] width 199 height 442
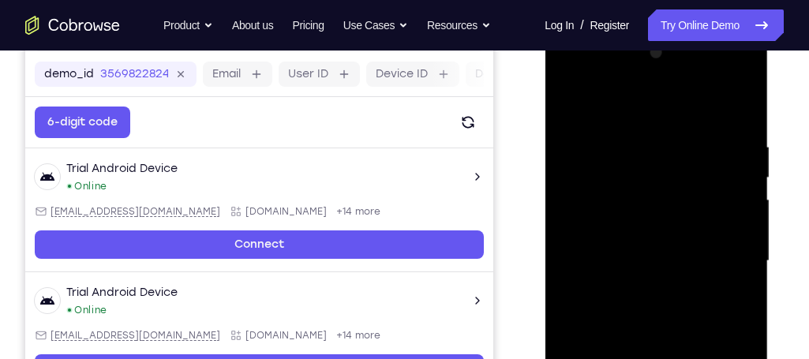
click at [672, 310] on div at bounding box center [656, 261] width 199 height 442
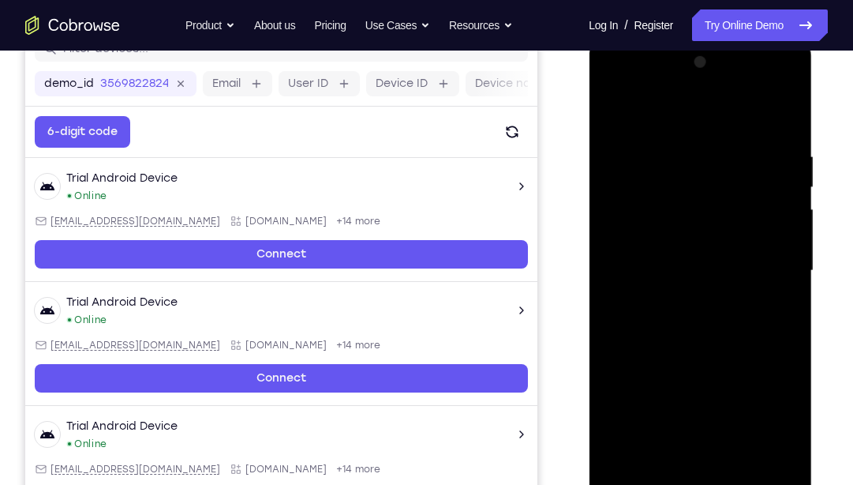
scroll to position [226, 0]
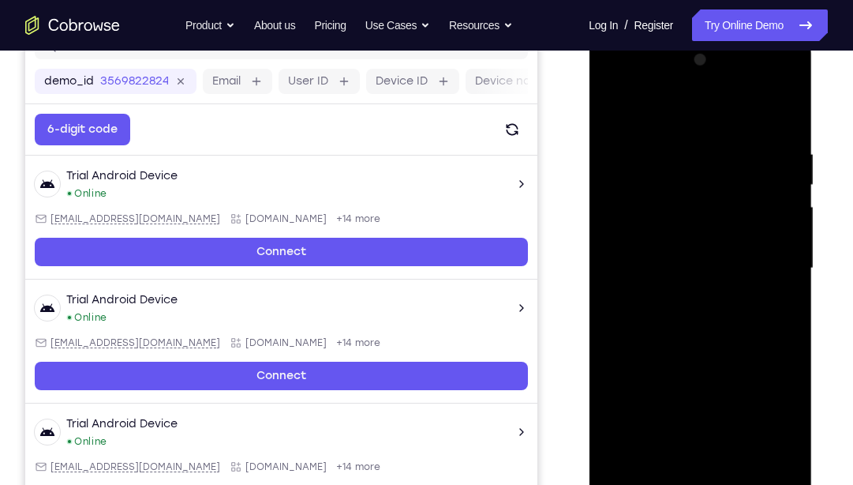
click at [782, 131] on div at bounding box center [700, 268] width 199 height 442
click at [779, 156] on div at bounding box center [700, 268] width 199 height 442
click at [785, 111] on div at bounding box center [700, 268] width 199 height 442
click at [777, 451] on div at bounding box center [700, 268] width 199 height 442
click at [618, 260] on div at bounding box center [700, 268] width 199 height 442
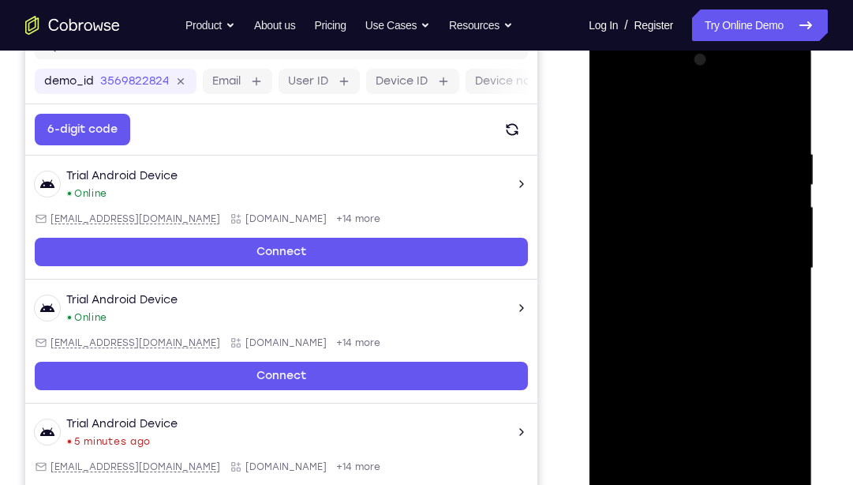
click at [782, 205] on div at bounding box center [700, 268] width 199 height 442
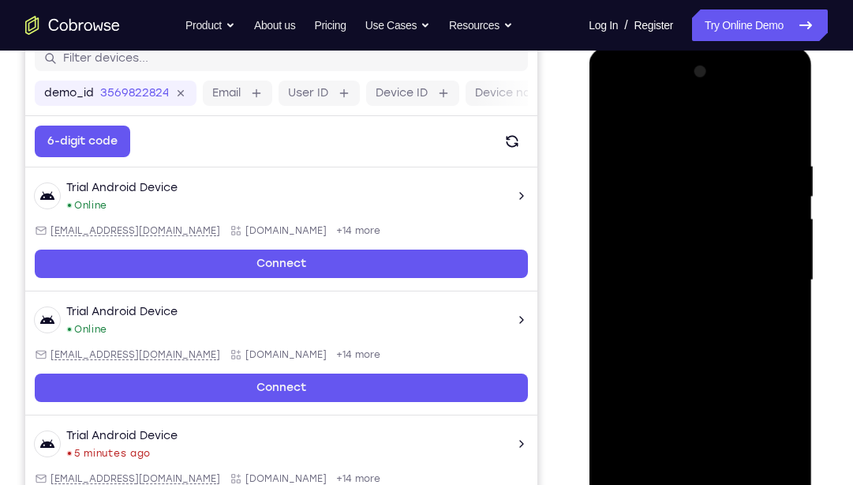
scroll to position [216, 0]
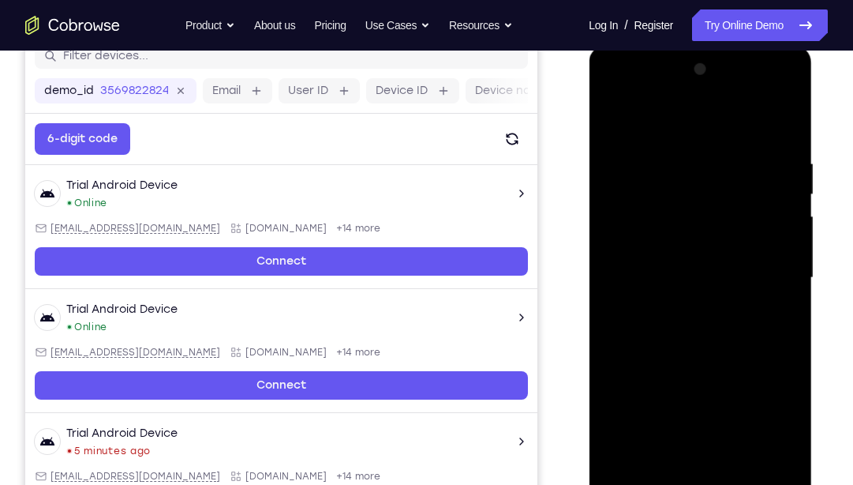
click at [793, 197] on div at bounding box center [700, 278] width 199 height 442
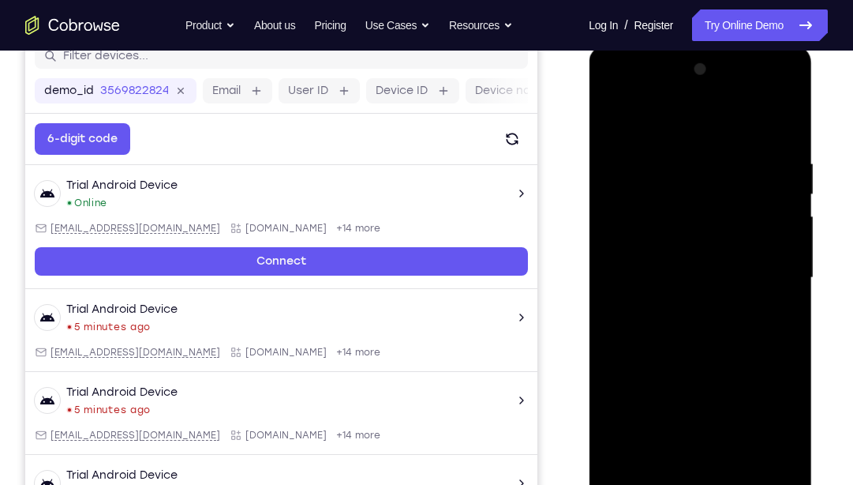
click at [793, 197] on div at bounding box center [700, 278] width 199 height 442
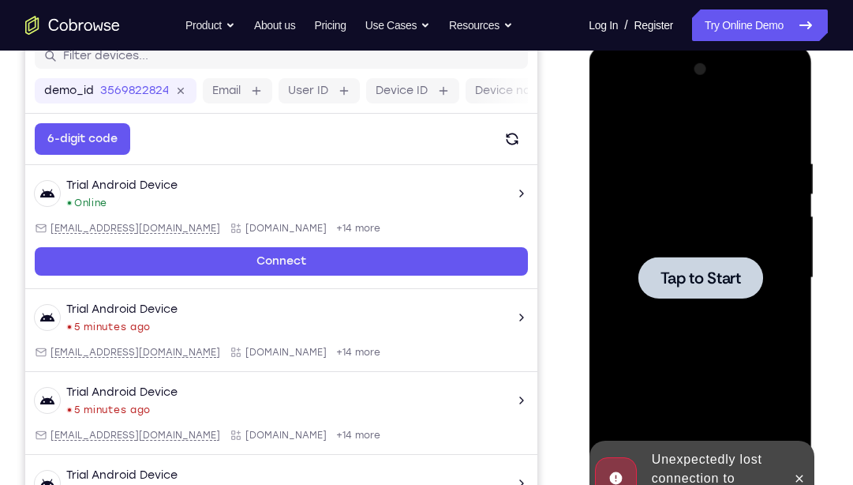
click at [748, 253] on div at bounding box center [700, 278] width 199 height 442
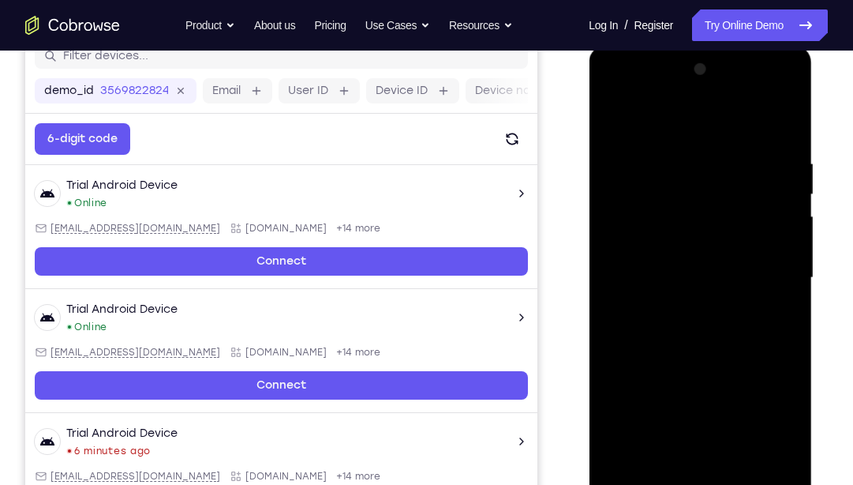
click at [699, 460] on div at bounding box center [700, 278] width 199 height 442
click at [771, 414] on div at bounding box center [700, 278] width 199 height 442
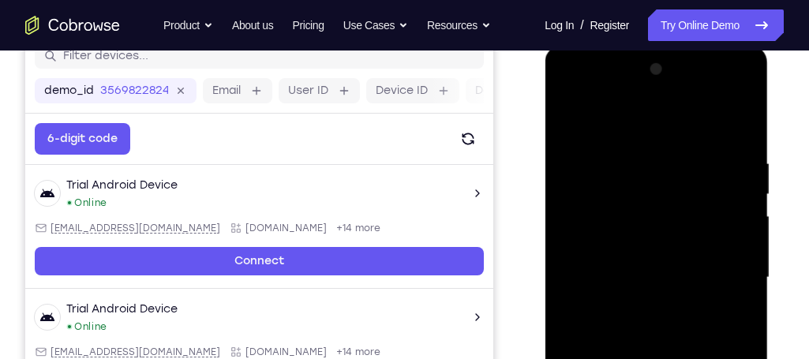
click at [693, 119] on div at bounding box center [656, 278] width 199 height 442
click at [726, 279] on div at bounding box center [656, 278] width 199 height 442
click at [645, 308] on div at bounding box center [656, 278] width 199 height 442
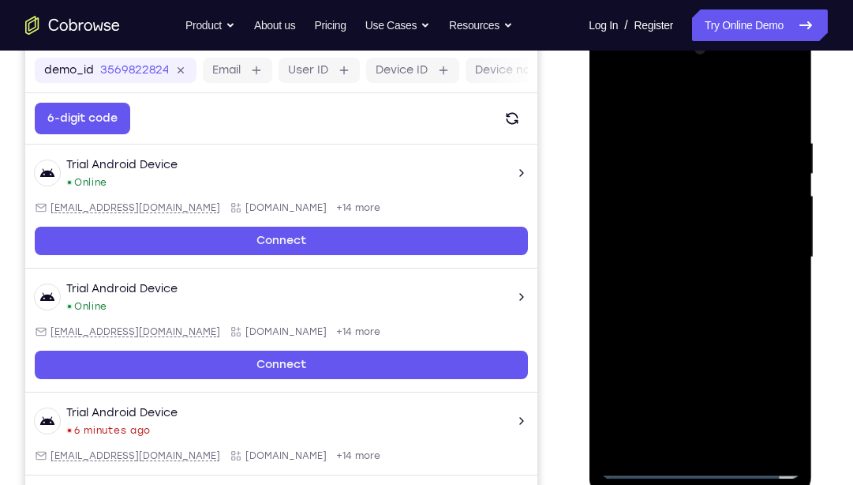
scroll to position [219, 0]
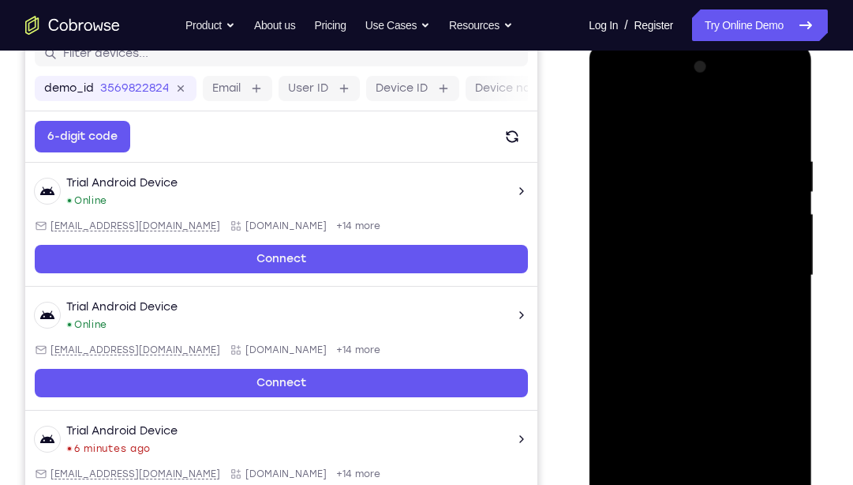
click at [691, 269] on div at bounding box center [700, 275] width 199 height 442
click at [674, 249] on div at bounding box center [700, 275] width 199 height 442
click at [779, 246] on div at bounding box center [700, 275] width 199 height 442
click at [724, 269] on div at bounding box center [700, 275] width 199 height 442
click at [718, 328] on div at bounding box center [700, 275] width 199 height 442
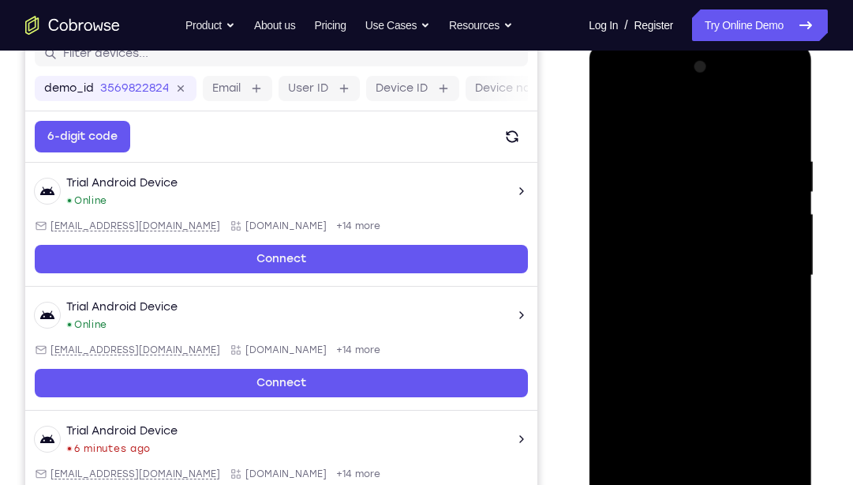
click at [718, 328] on div at bounding box center [700, 275] width 199 height 442
click at [708, 345] on div at bounding box center [700, 275] width 199 height 442
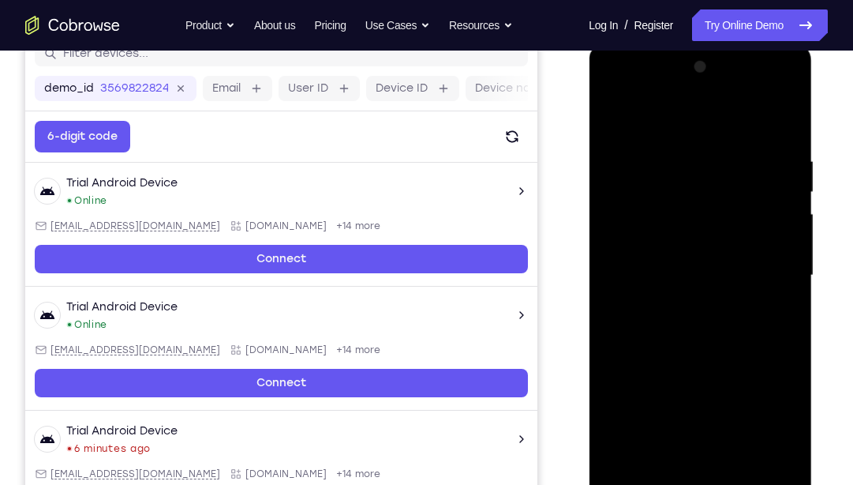
click at [771, 460] on div at bounding box center [700, 275] width 199 height 442
click at [625, 258] on div at bounding box center [700, 275] width 199 height 442
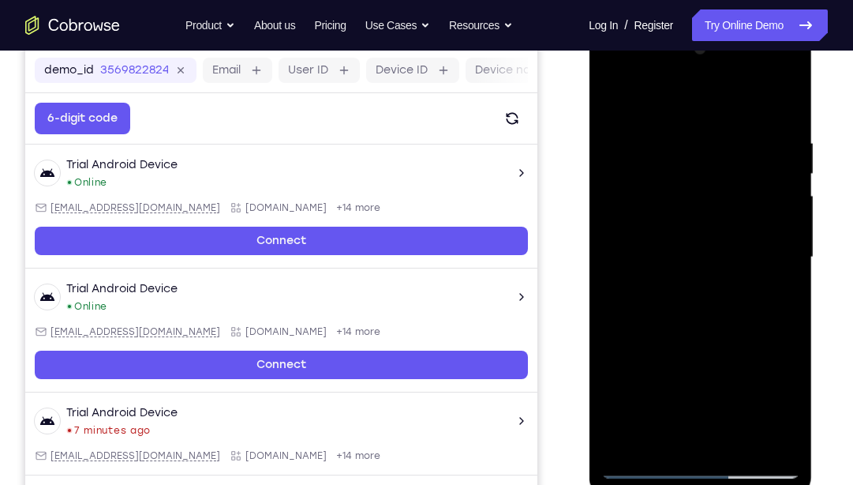
scroll to position [233, 0]
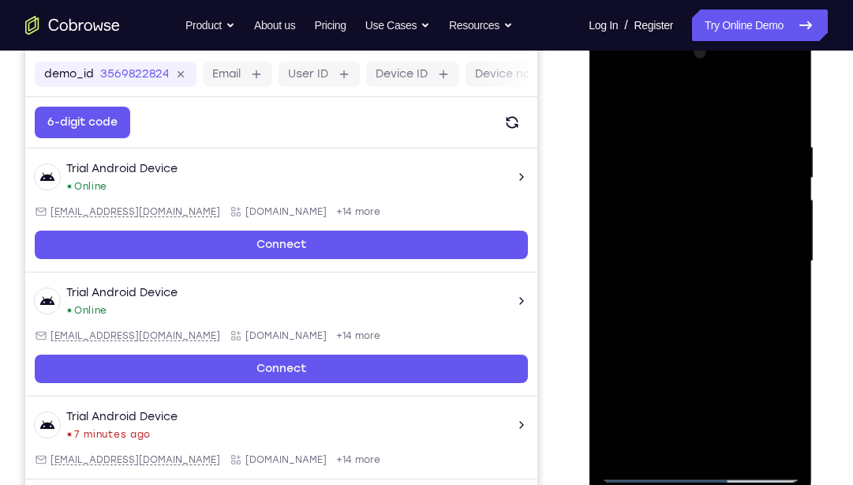
click at [624, 240] on div at bounding box center [700, 261] width 199 height 442
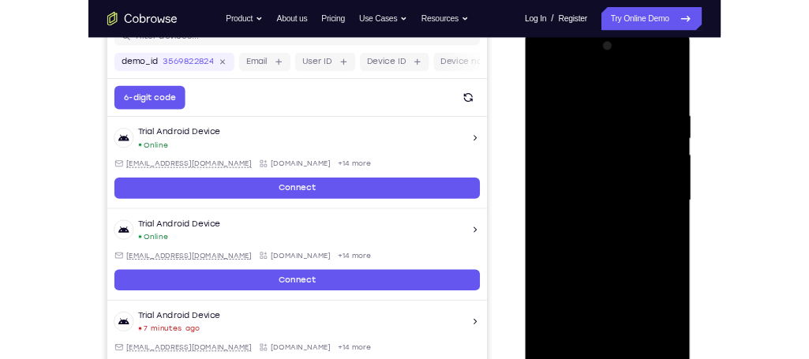
scroll to position [226, 0]
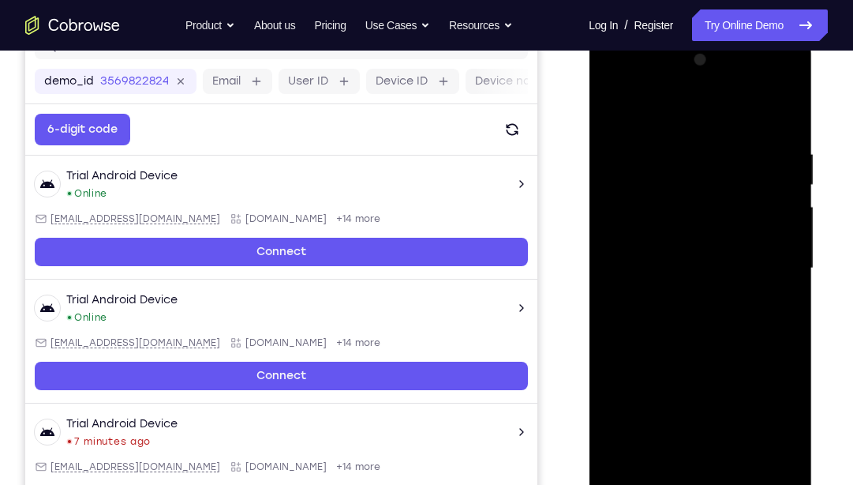
click at [797, 182] on div at bounding box center [700, 268] width 199 height 442
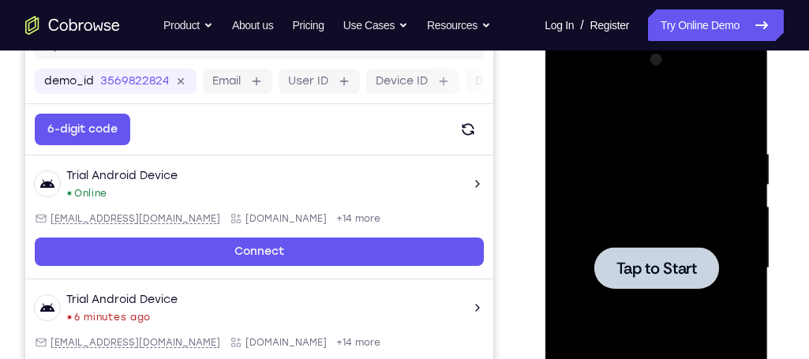
click at [630, 315] on div at bounding box center [656, 268] width 199 height 442
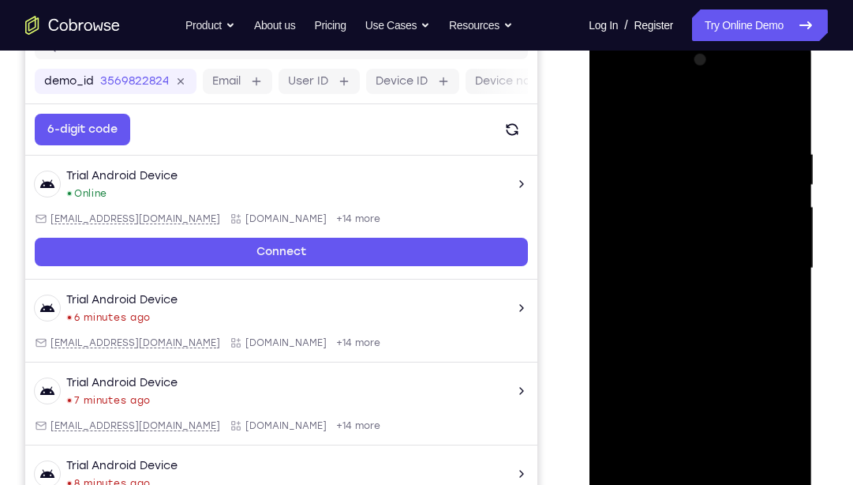
click at [692, 460] on div at bounding box center [700, 268] width 199 height 442
